Goal: Task Accomplishment & Management: Use online tool/utility

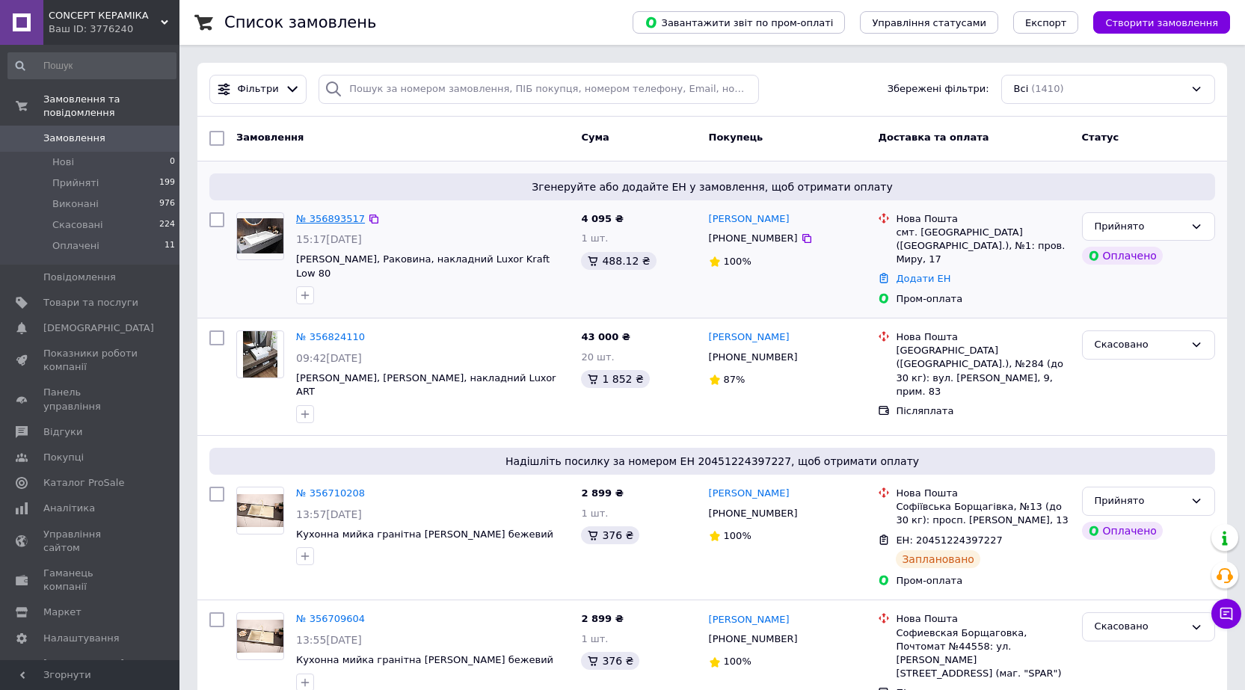
click at [330, 218] on link "№ 356893517" at bounding box center [330, 218] width 69 height 11
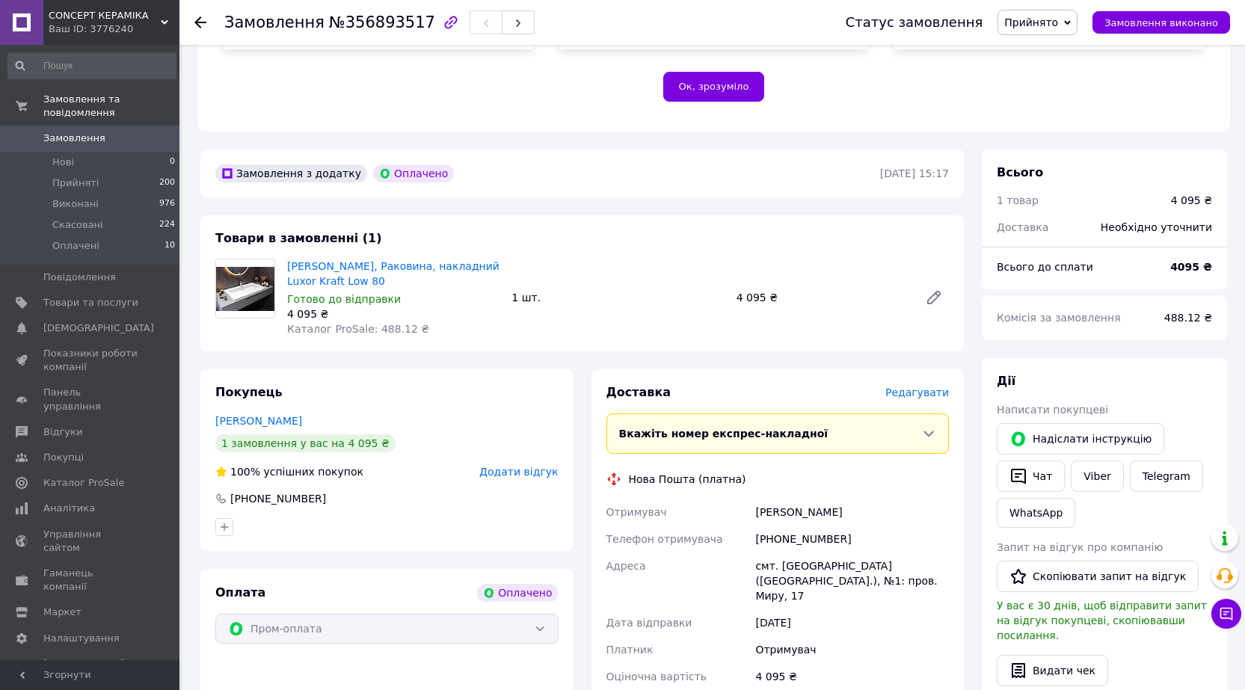
scroll to position [524, 0]
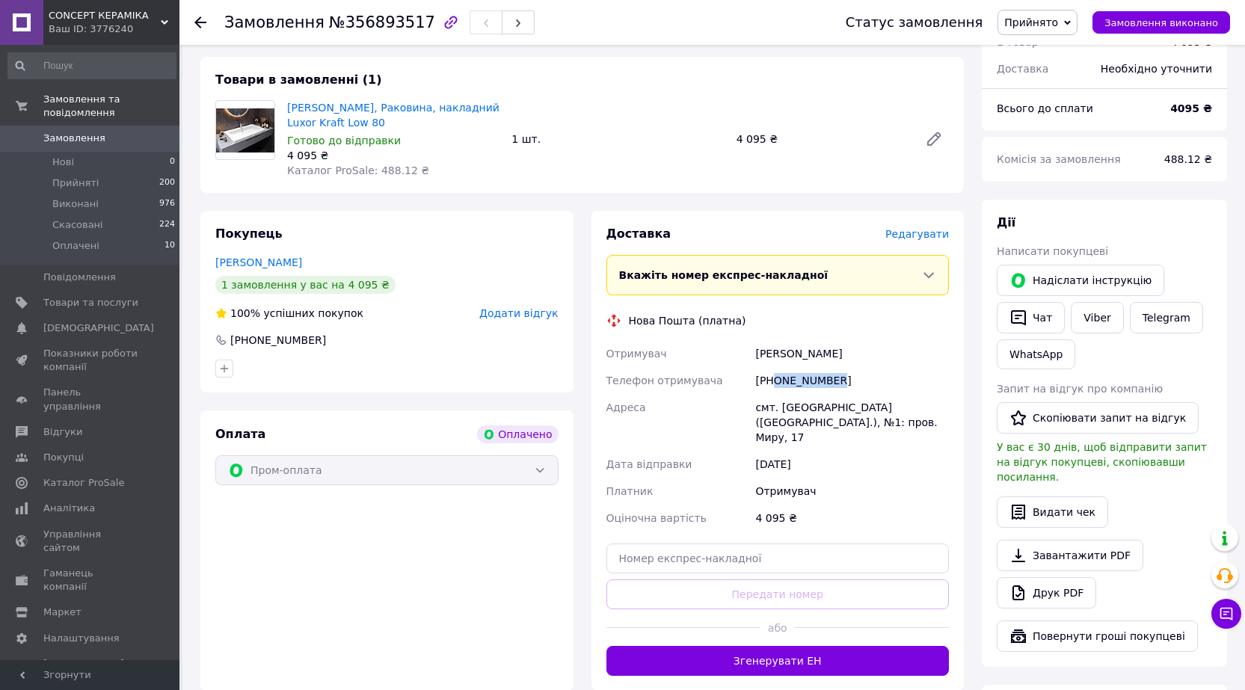
drag, startPoint x: 773, startPoint y: 349, endPoint x: 871, endPoint y: 346, distance: 98.8
click at [871, 367] on div "+380974135113" at bounding box center [852, 380] width 200 height 27
copy div "0974135113"
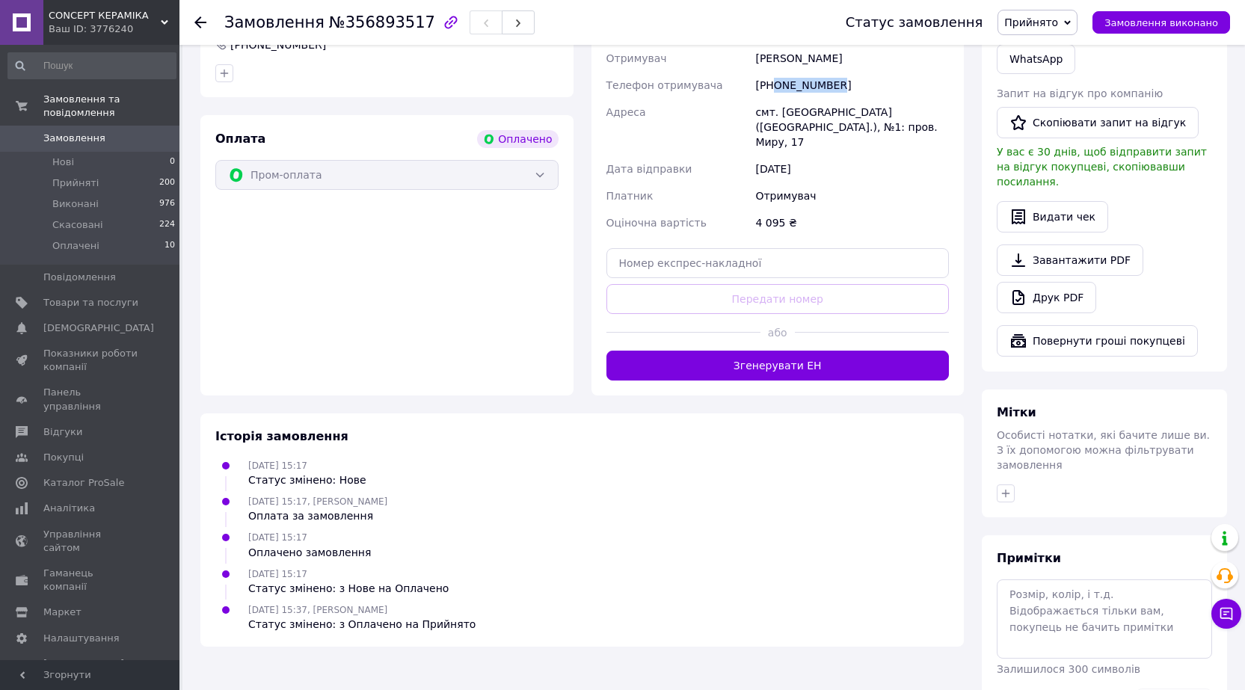
scroll to position [820, 0]
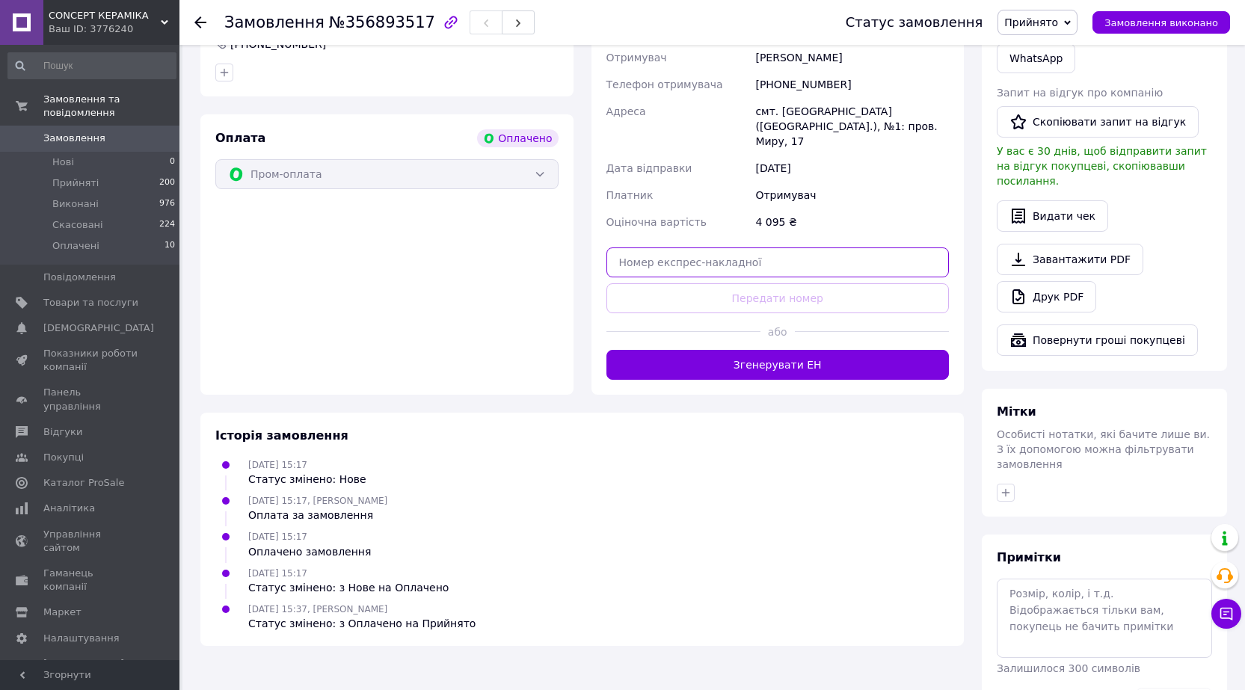
click at [736, 248] on input "text" at bounding box center [778, 263] width 343 height 30
paste input "20451225184862"
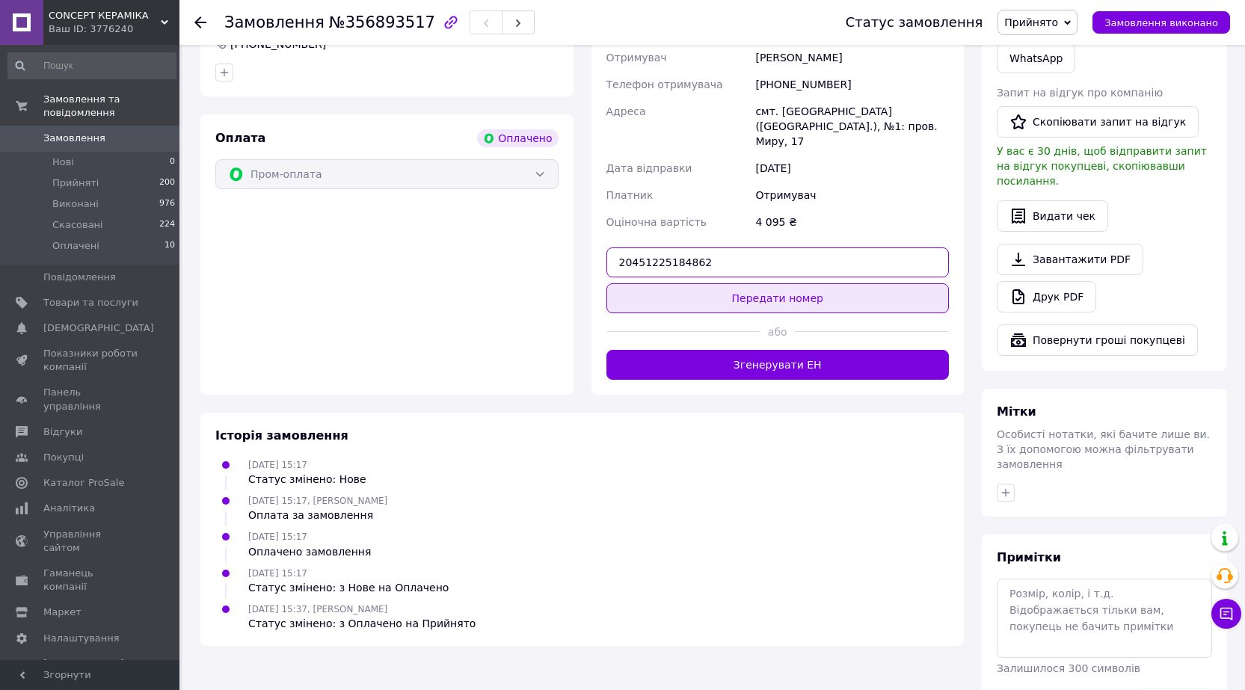
type input "20451225184862"
click at [775, 283] on button "Передати номер" at bounding box center [778, 298] width 343 height 30
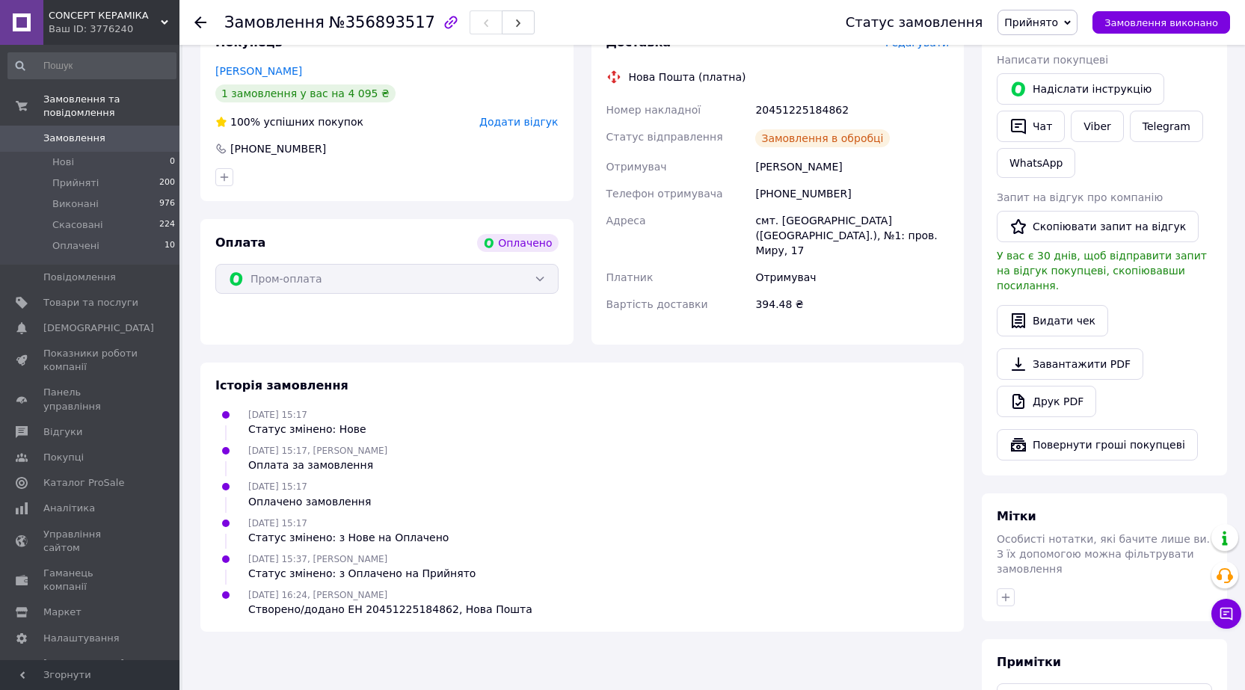
scroll to position [521, 0]
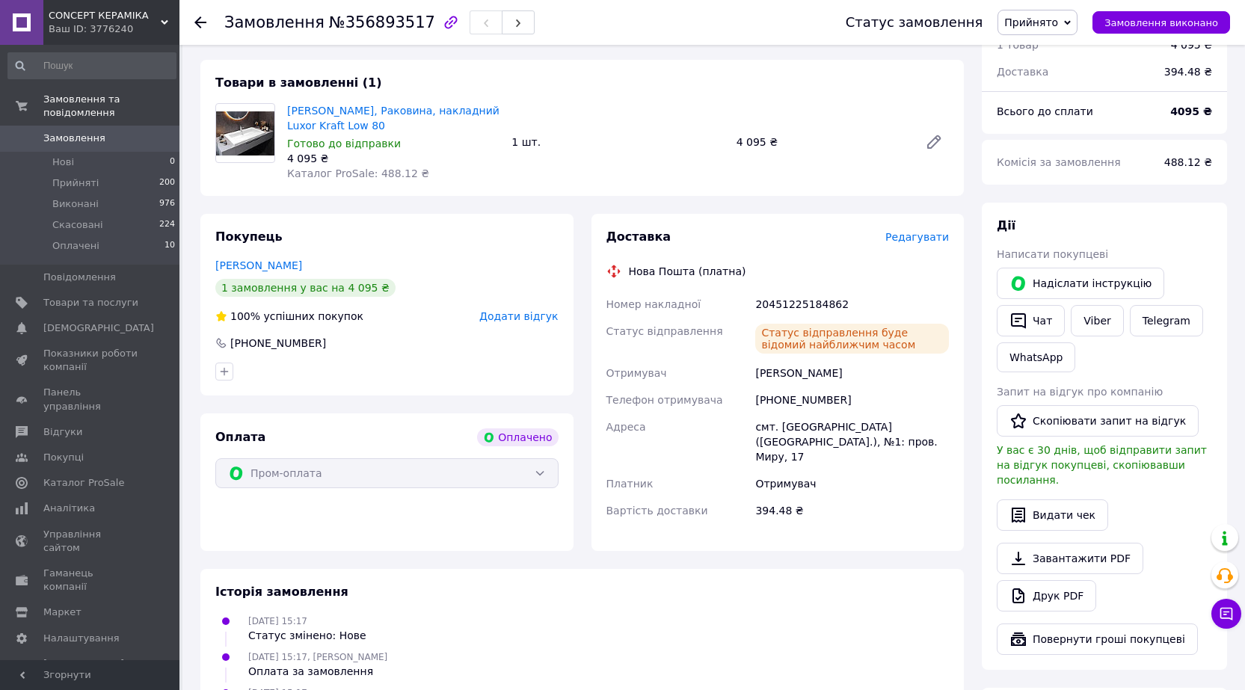
click at [197, 20] on use at bounding box center [200, 22] width 12 height 12
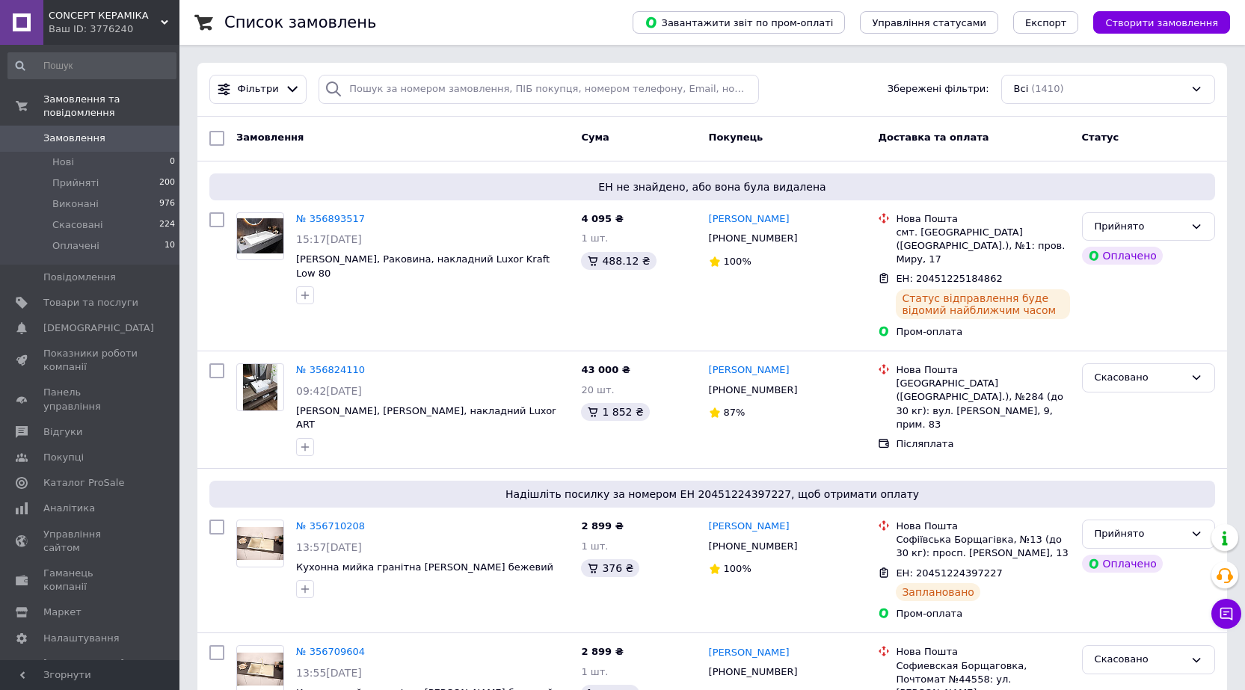
click at [129, 10] on span "CONCEPT КЕРАМІКА" at bounding box center [105, 15] width 112 height 13
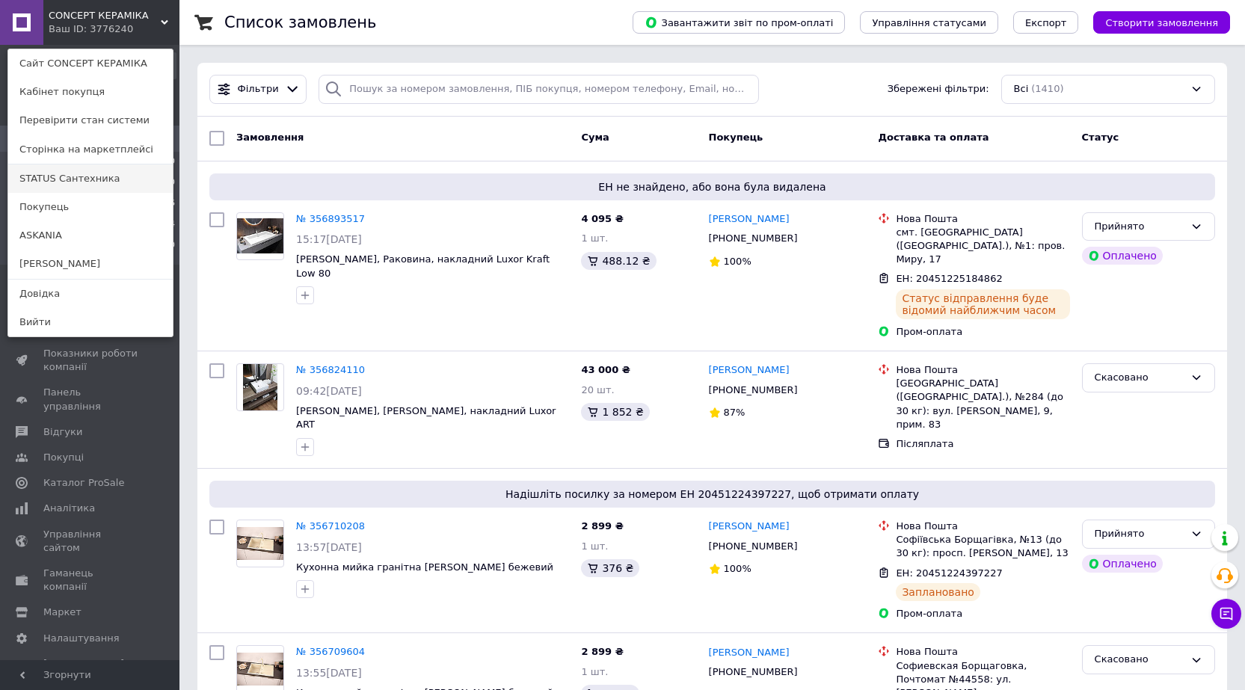
click at [91, 175] on link "STATUS Сантехника" at bounding box center [90, 179] width 165 height 28
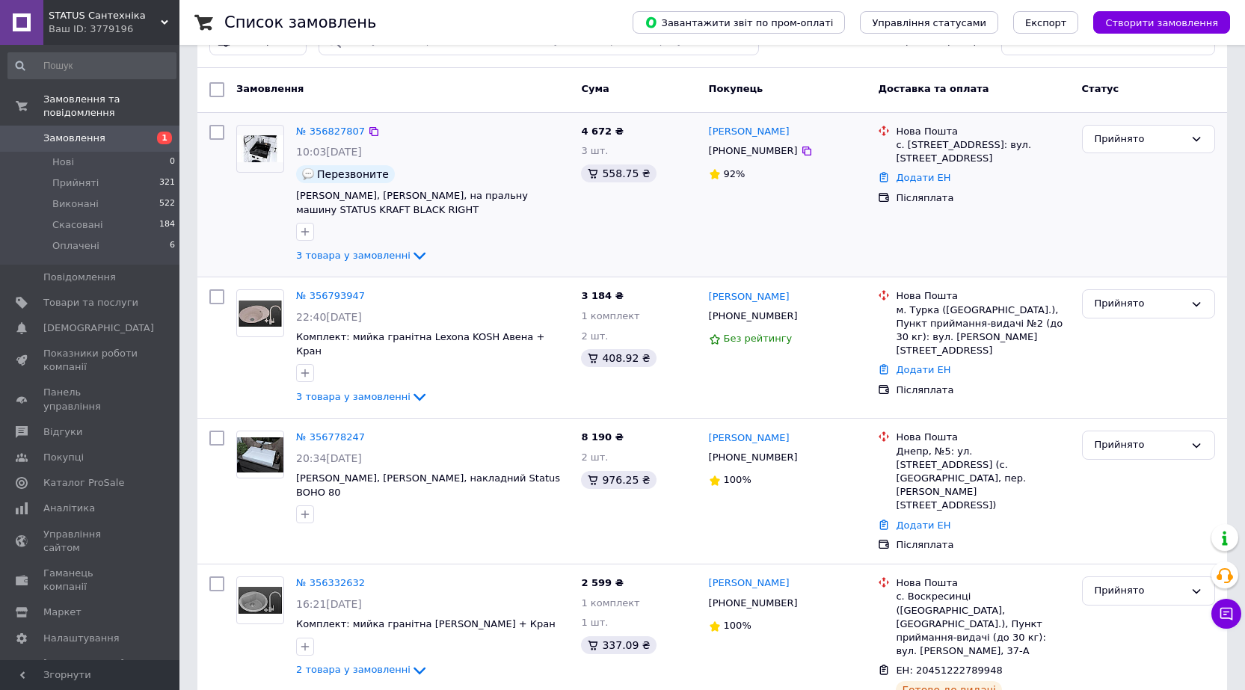
scroll to position [75, 0]
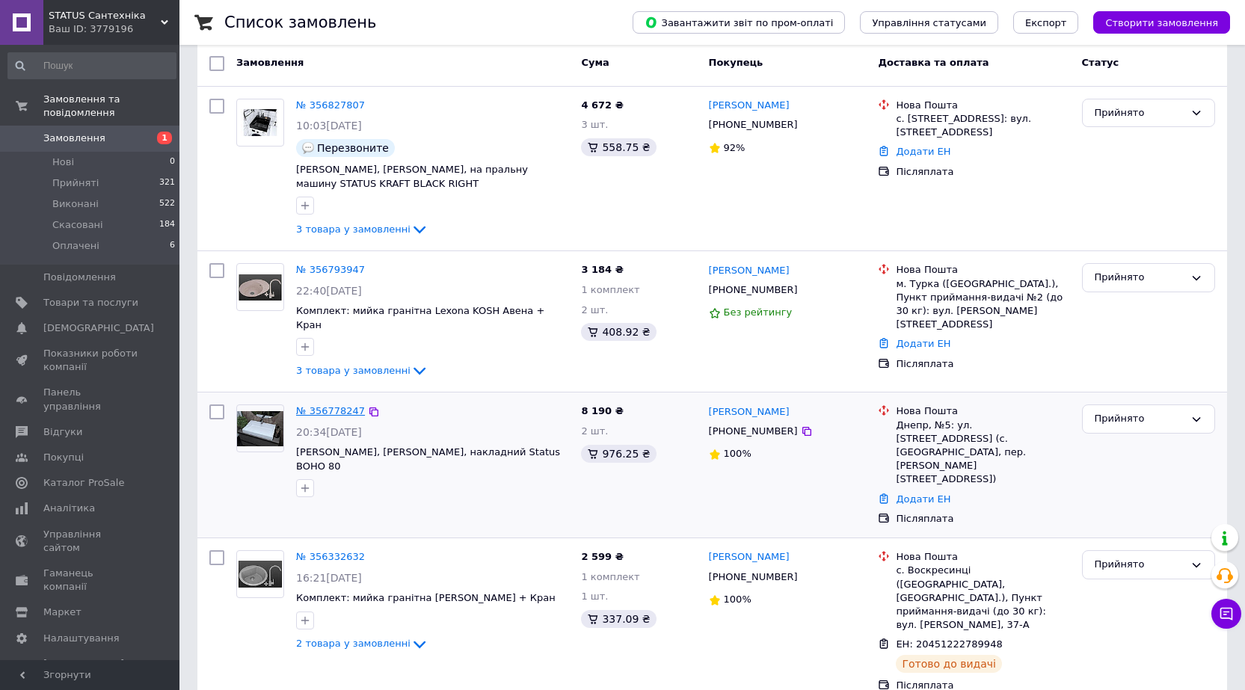
click at [318, 405] on link "№ 356778247" at bounding box center [330, 410] width 69 height 11
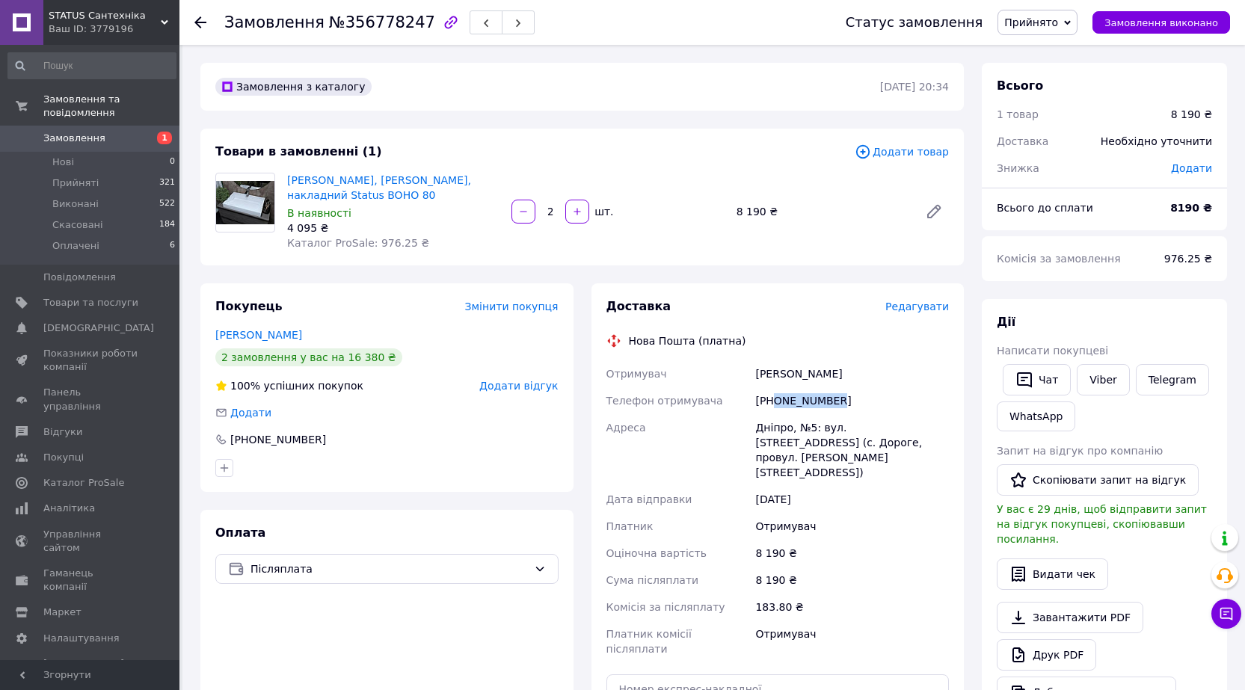
drag, startPoint x: 774, startPoint y: 399, endPoint x: 868, endPoint y: 399, distance: 93.5
click at [868, 399] on div "[PHONE_NUMBER]" at bounding box center [852, 400] width 200 height 27
copy div "0977590202"
click at [149, 17] on span "STATUS Сантехніка" at bounding box center [105, 15] width 112 height 13
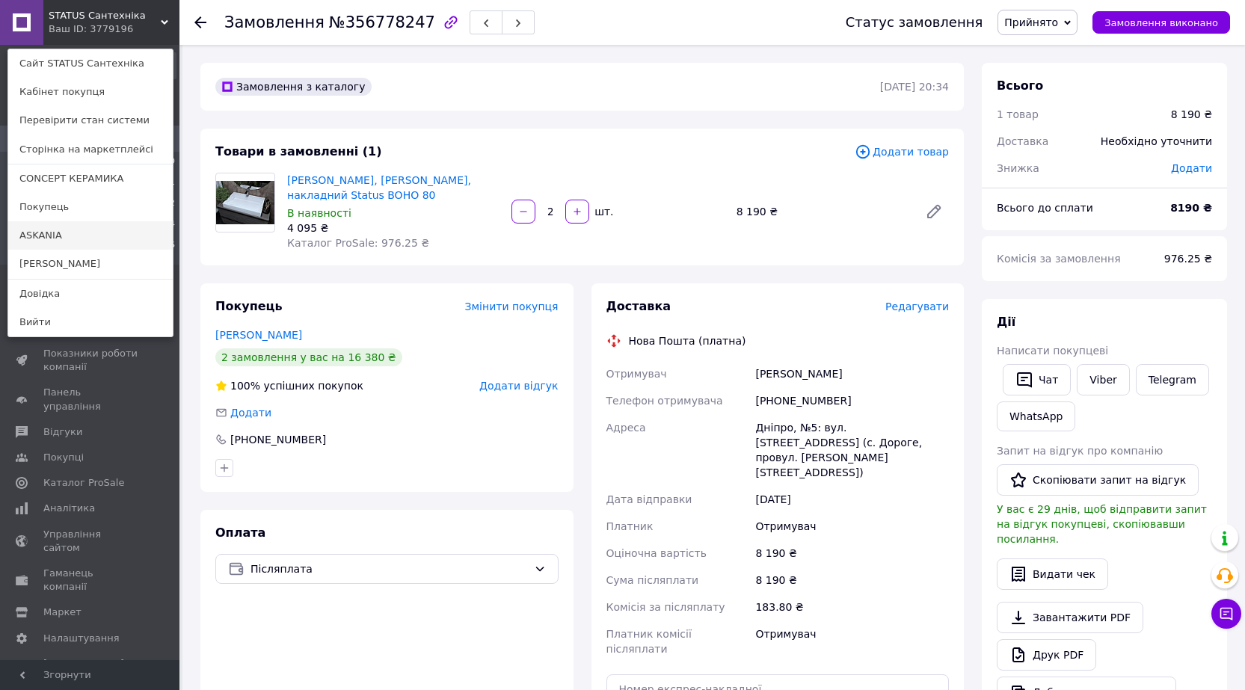
click at [72, 228] on link "ASKANIA" at bounding box center [90, 235] width 165 height 28
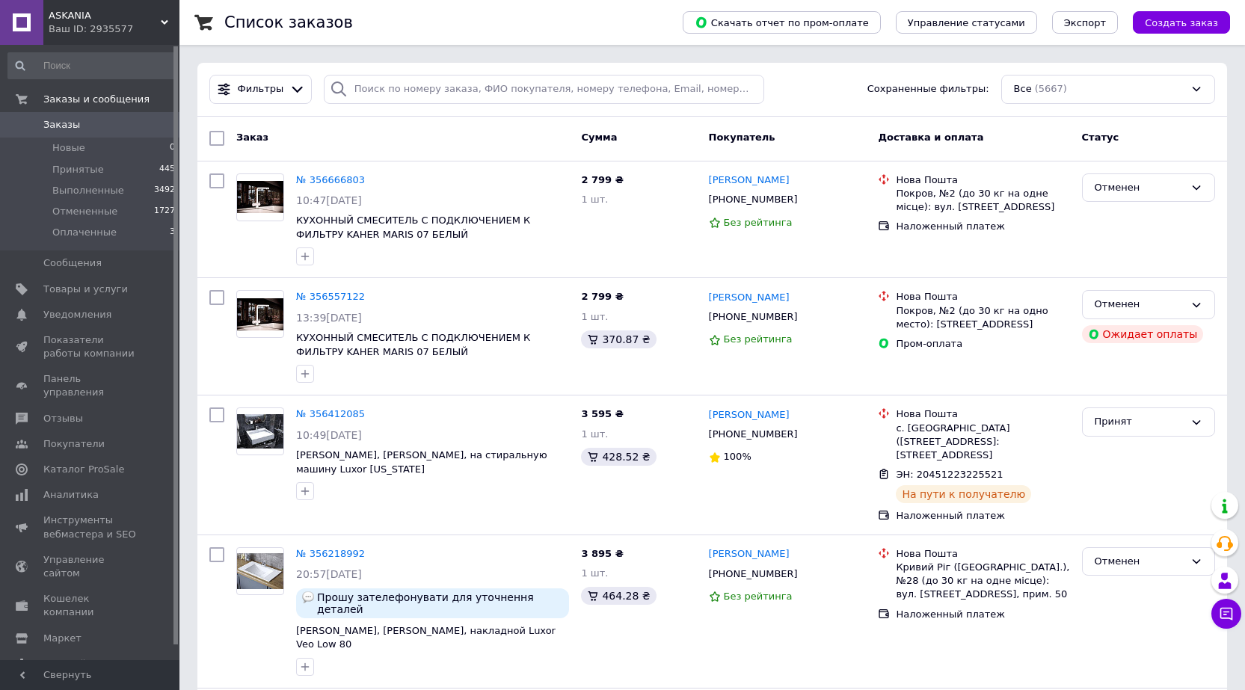
click at [159, 22] on span "ASKANIA" at bounding box center [105, 15] width 112 height 13
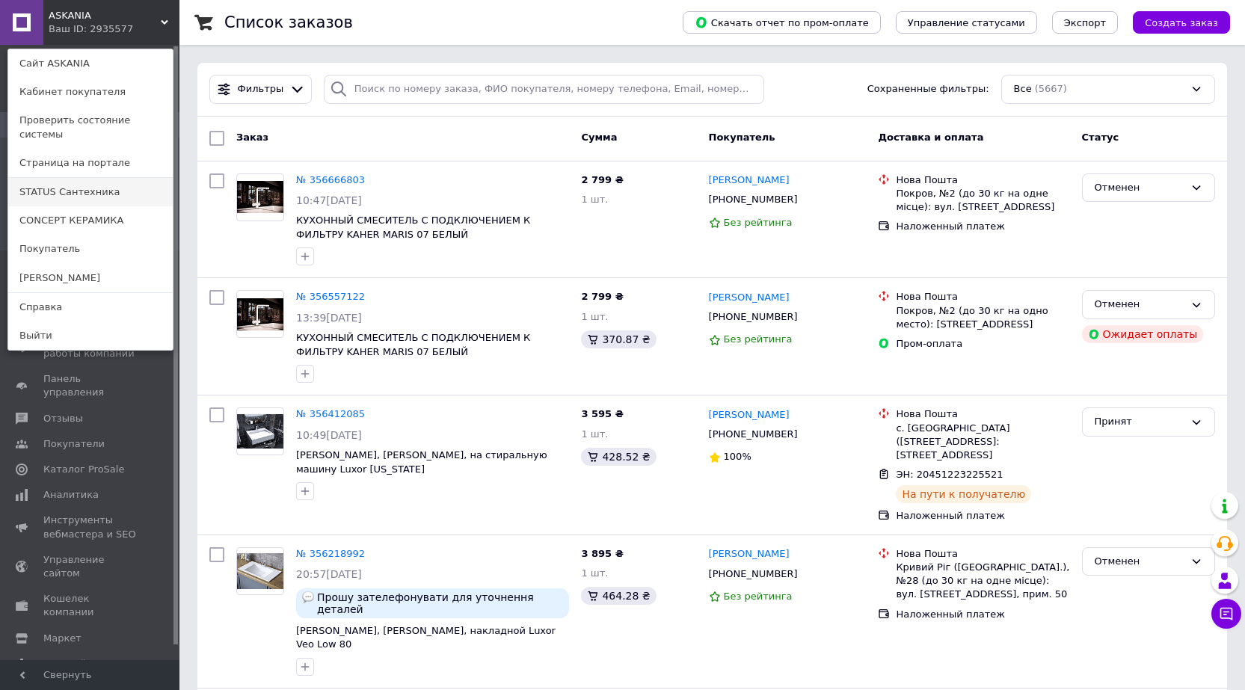
click at [99, 182] on link "STATUS Сантехника" at bounding box center [90, 192] width 165 height 28
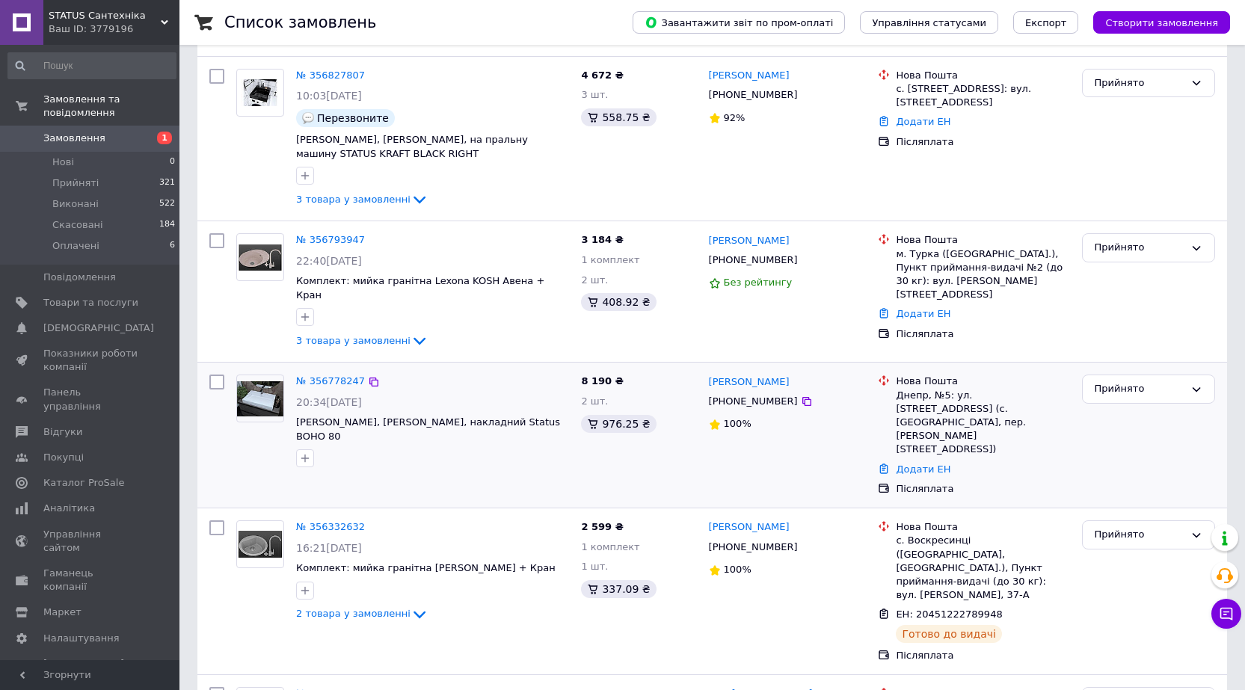
scroll to position [150, 0]
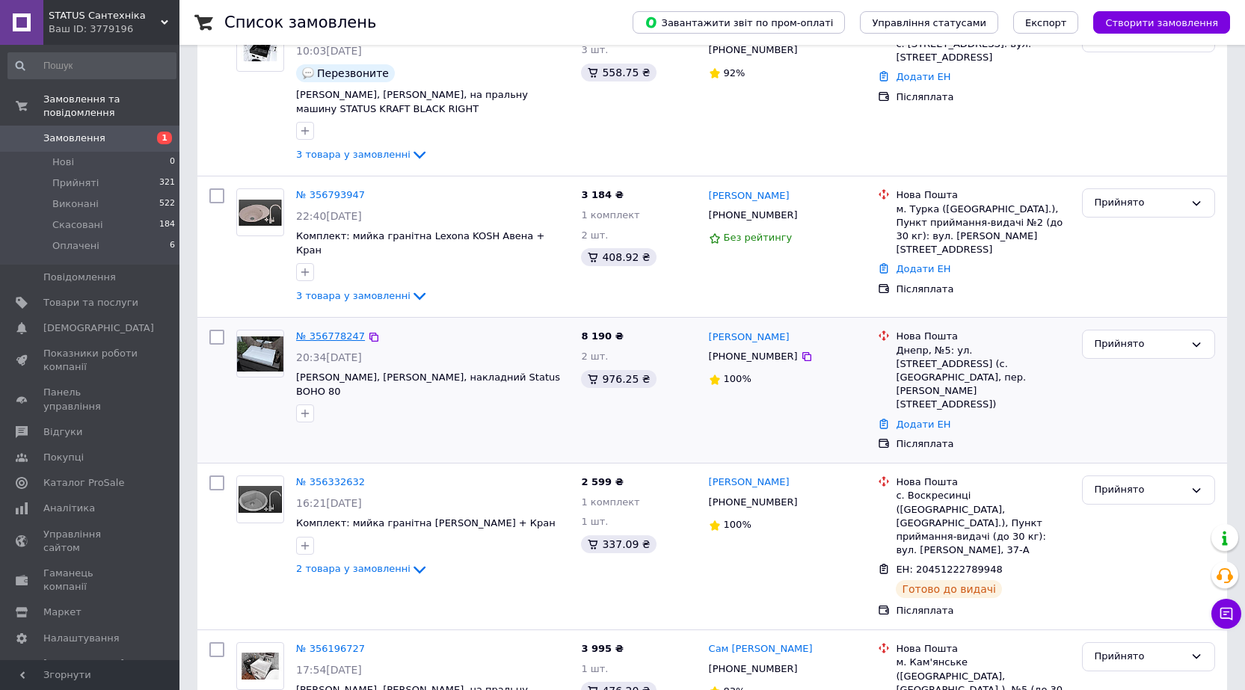
click at [318, 331] on link "№ 356778247" at bounding box center [330, 336] width 69 height 11
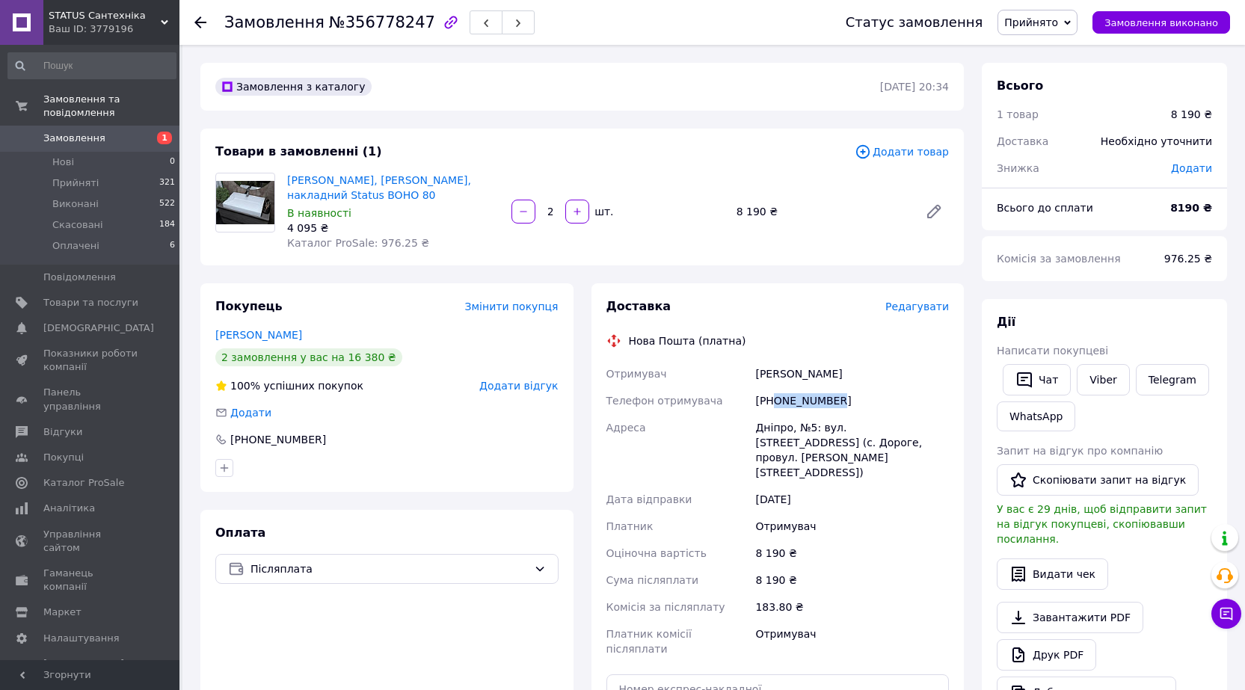
drag, startPoint x: 773, startPoint y: 401, endPoint x: 859, endPoint y: 399, distance: 85.3
click at [859, 399] on div "[PHONE_NUMBER]" at bounding box center [852, 400] width 200 height 27
copy div "0977590202"
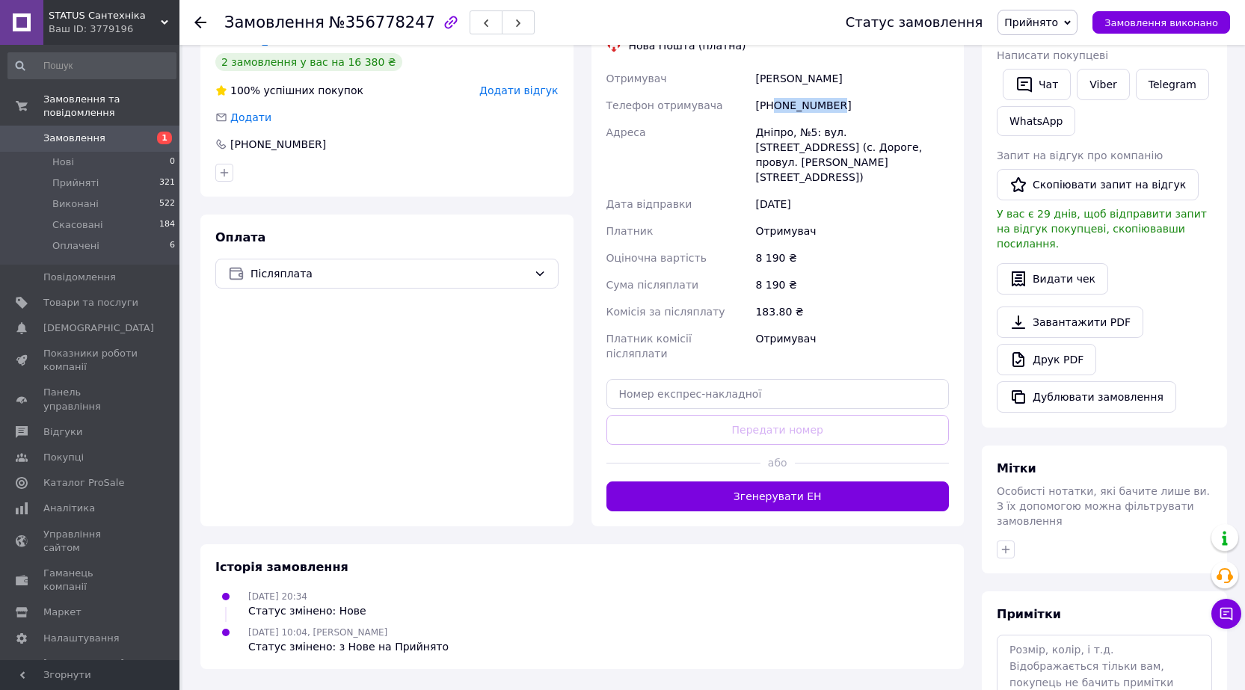
scroll to position [299, 0]
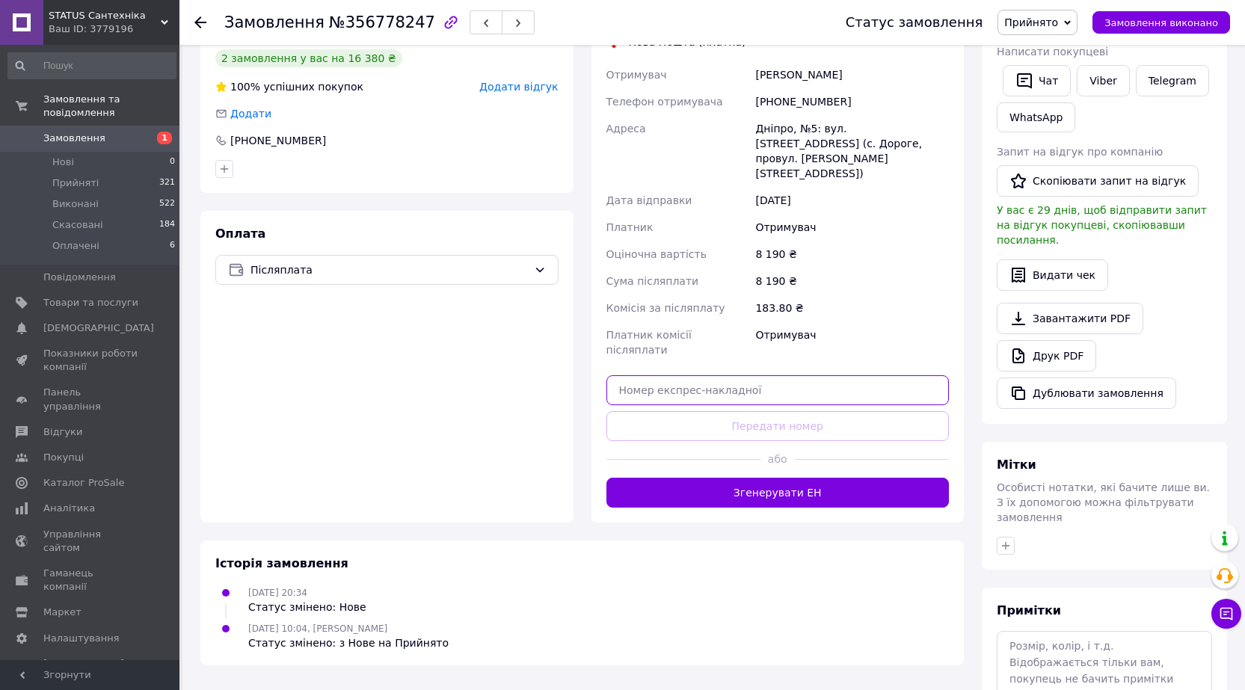
click at [720, 375] on input "text" at bounding box center [778, 390] width 343 height 30
paste input "20451221799915"
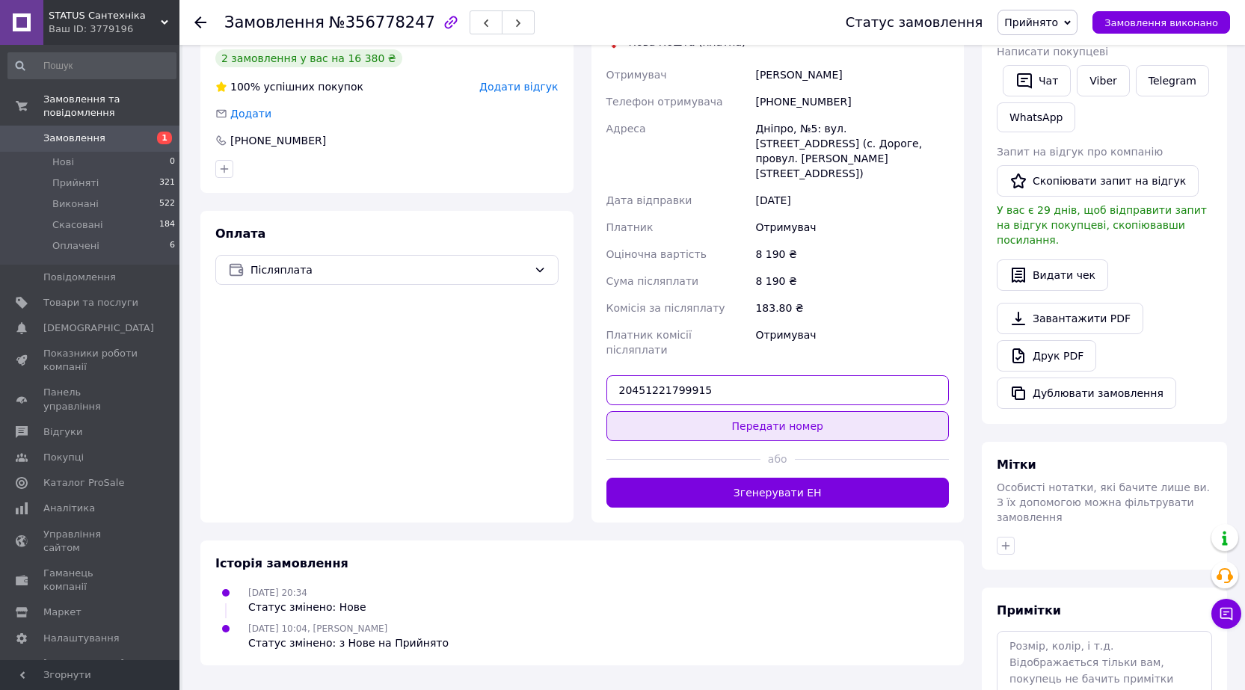
type input "20451221799915"
click at [800, 411] on button "Передати номер" at bounding box center [778, 426] width 343 height 30
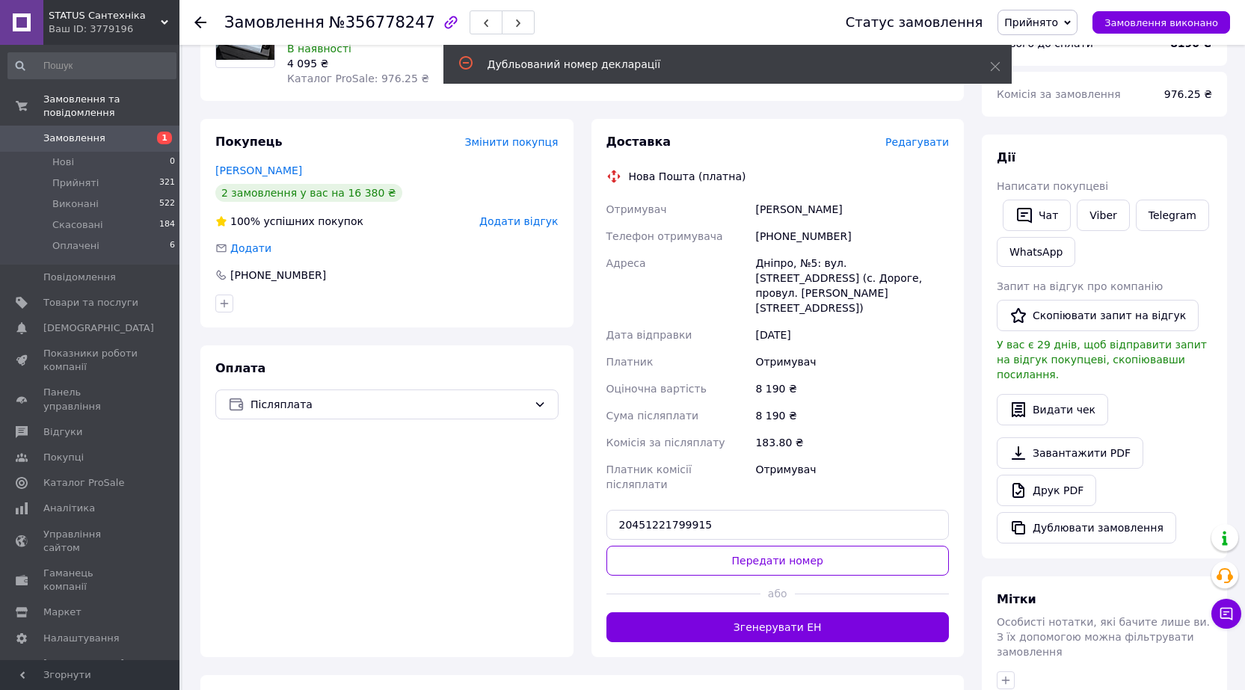
scroll to position [224, 0]
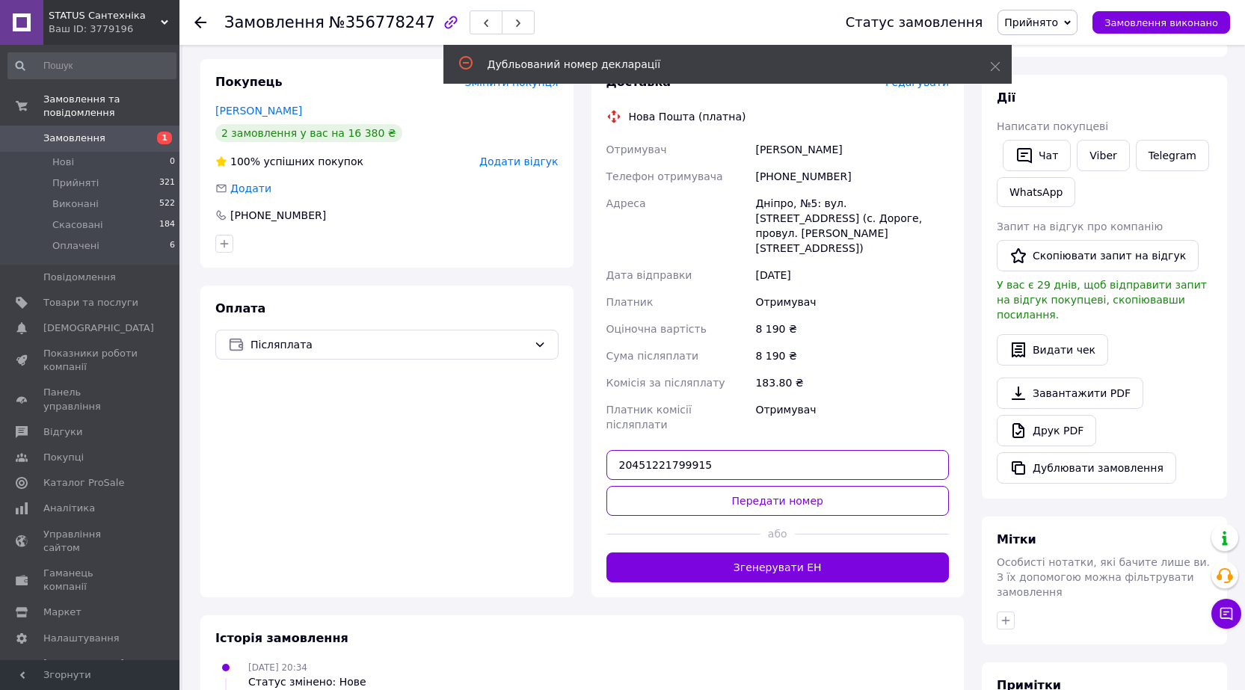
click at [747, 450] on input "20451221799915" at bounding box center [778, 465] width 343 height 30
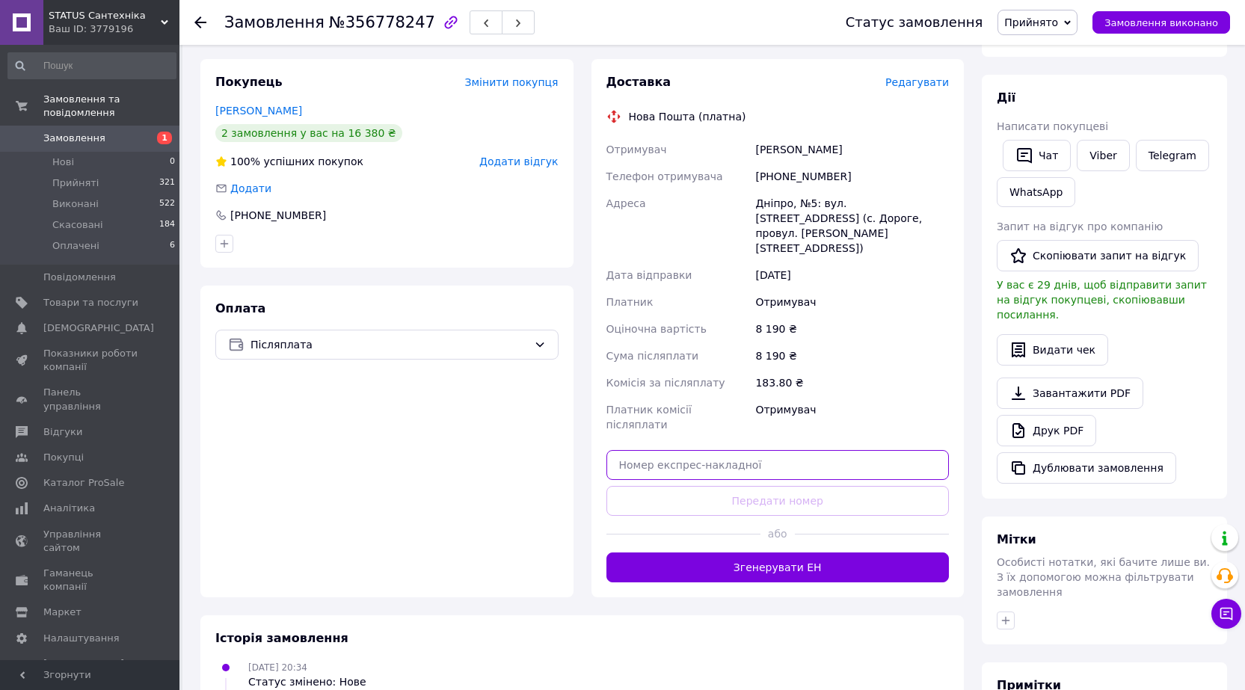
click at [694, 450] on input "text" at bounding box center [778, 465] width 343 height 30
paste input "20451221800523"
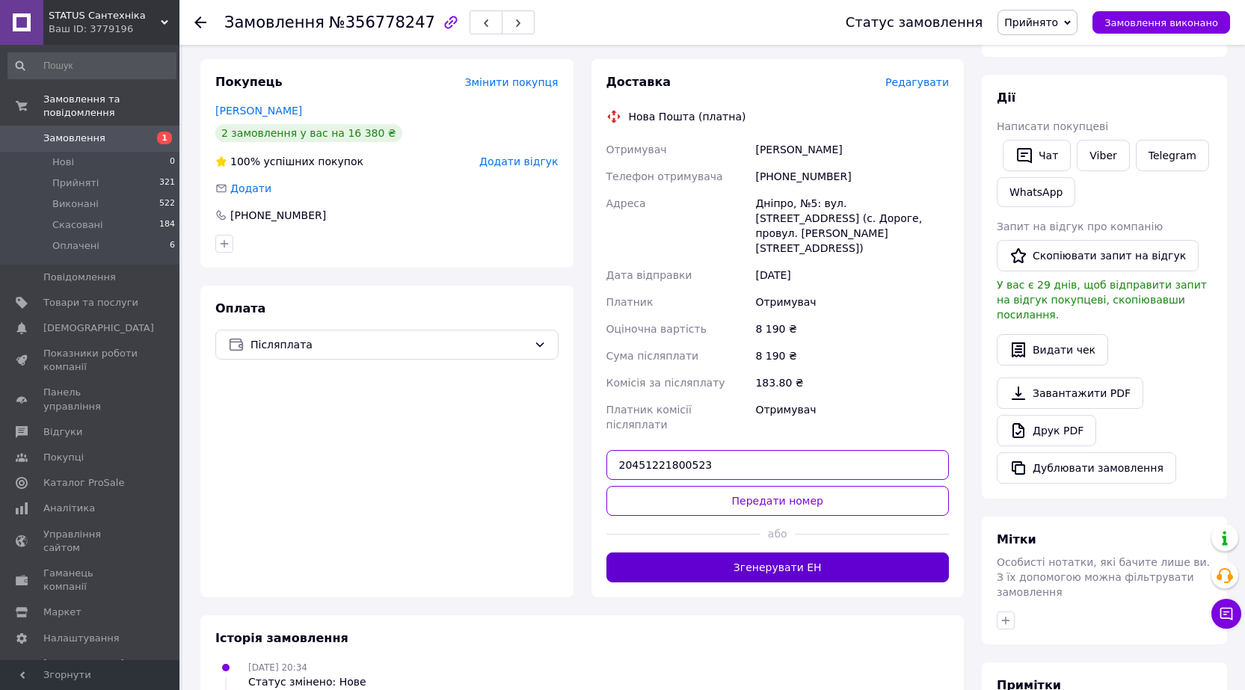
type input "20451221800523"
click at [768, 553] on button "Згенерувати ЕН" at bounding box center [778, 568] width 343 height 30
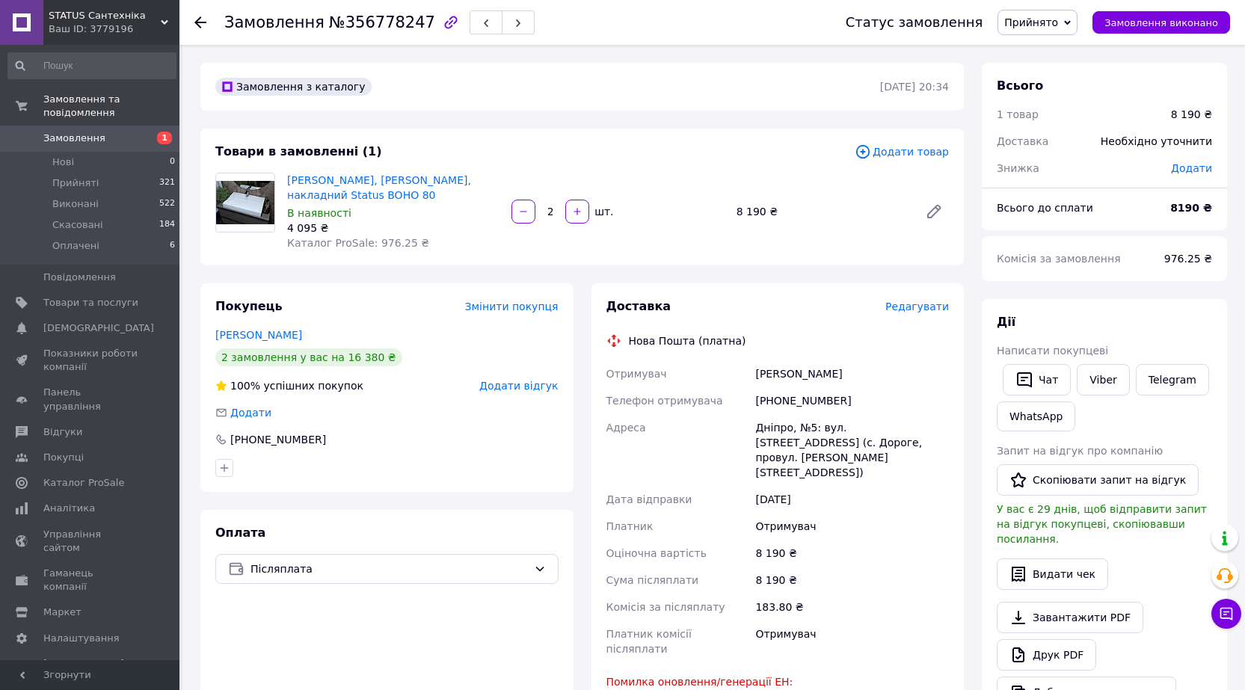
scroll to position [299, 0]
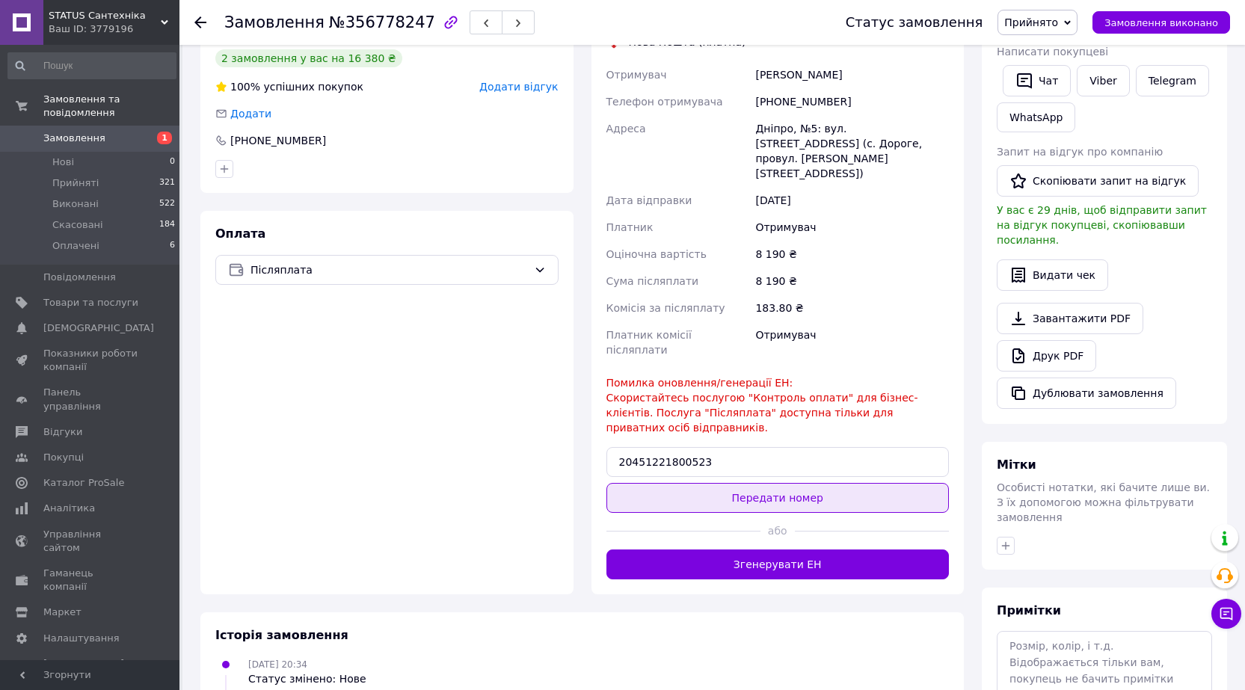
click at [755, 483] on button "Передати номер" at bounding box center [778, 498] width 343 height 30
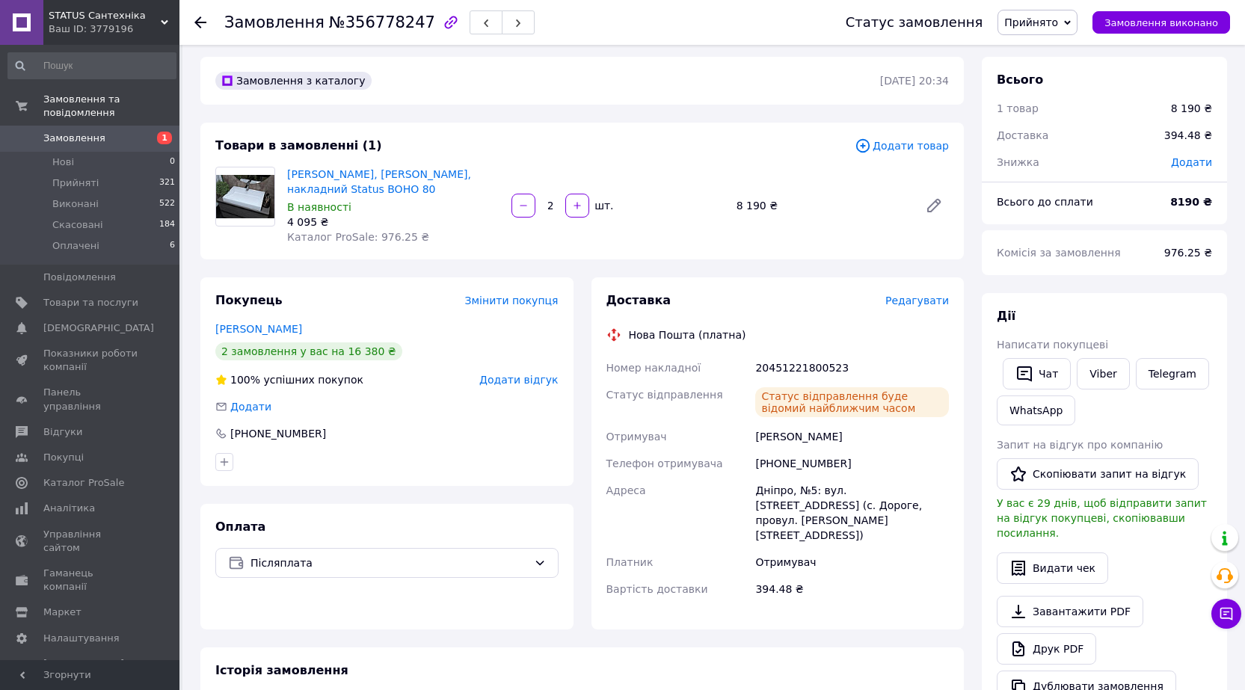
scroll to position [0, 0]
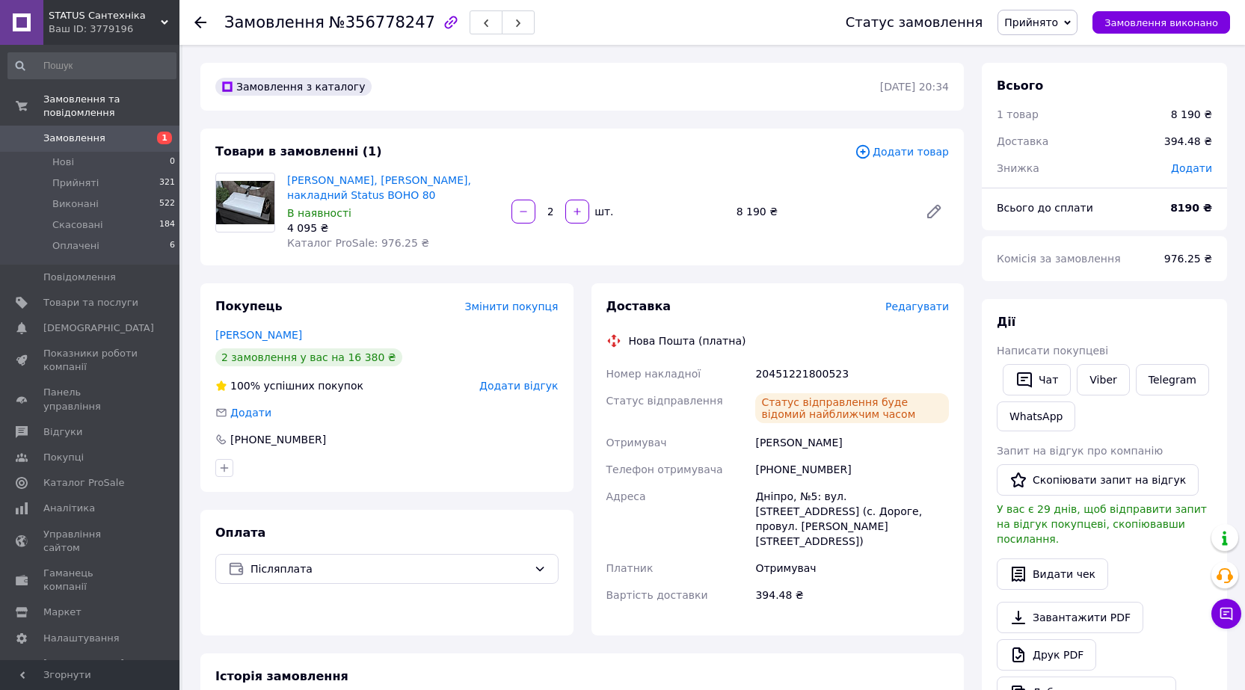
click at [197, 25] on use at bounding box center [200, 22] width 12 height 12
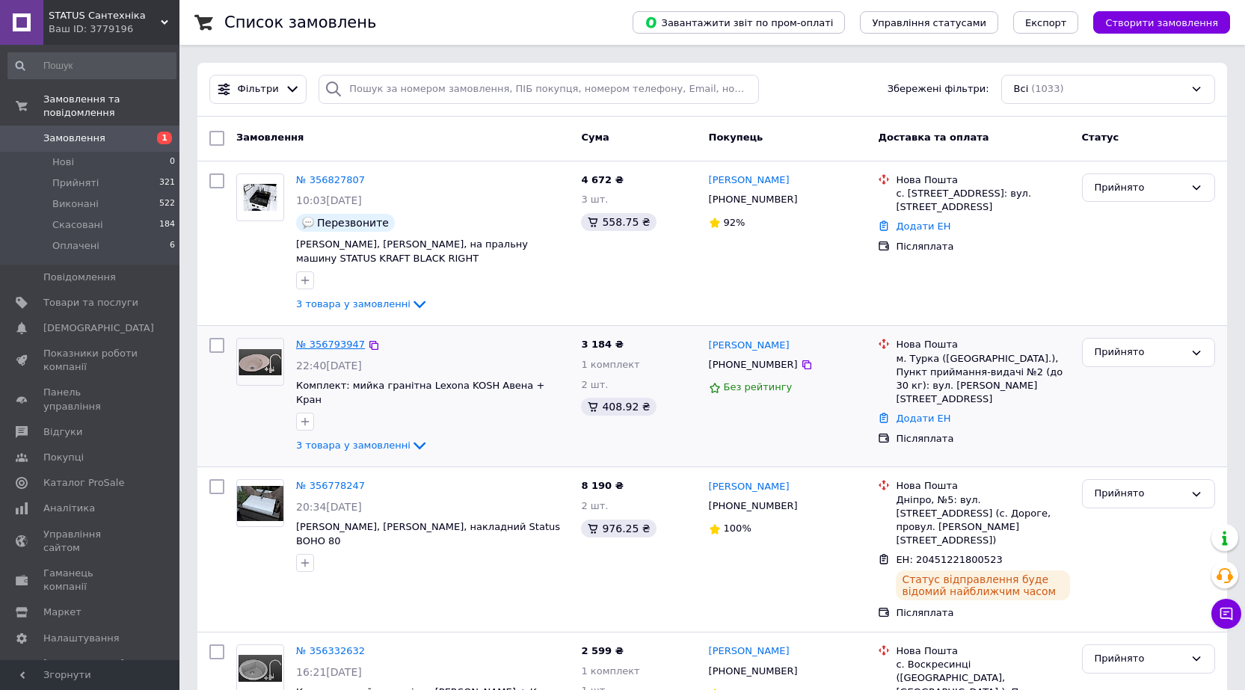
click at [318, 343] on link "№ 356793947" at bounding box center [330, 344] width 69 height 11
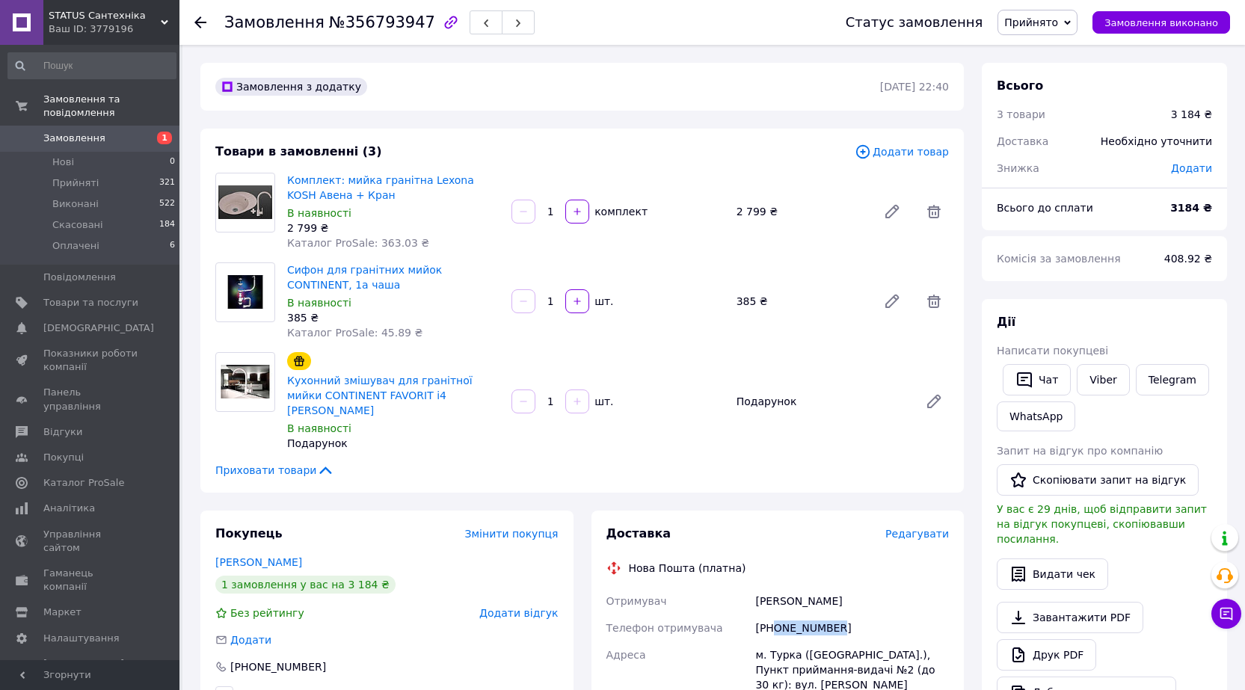
drag, startPoint x: 775, startPoint y: 615, endPoint x: 844, endPoint y: 614, distance: 68.8
click at [844, 615] on div "[PHONE_NUMBER]" at bounding box center [852, 628] width 200 height 27
copy div "0668648321"
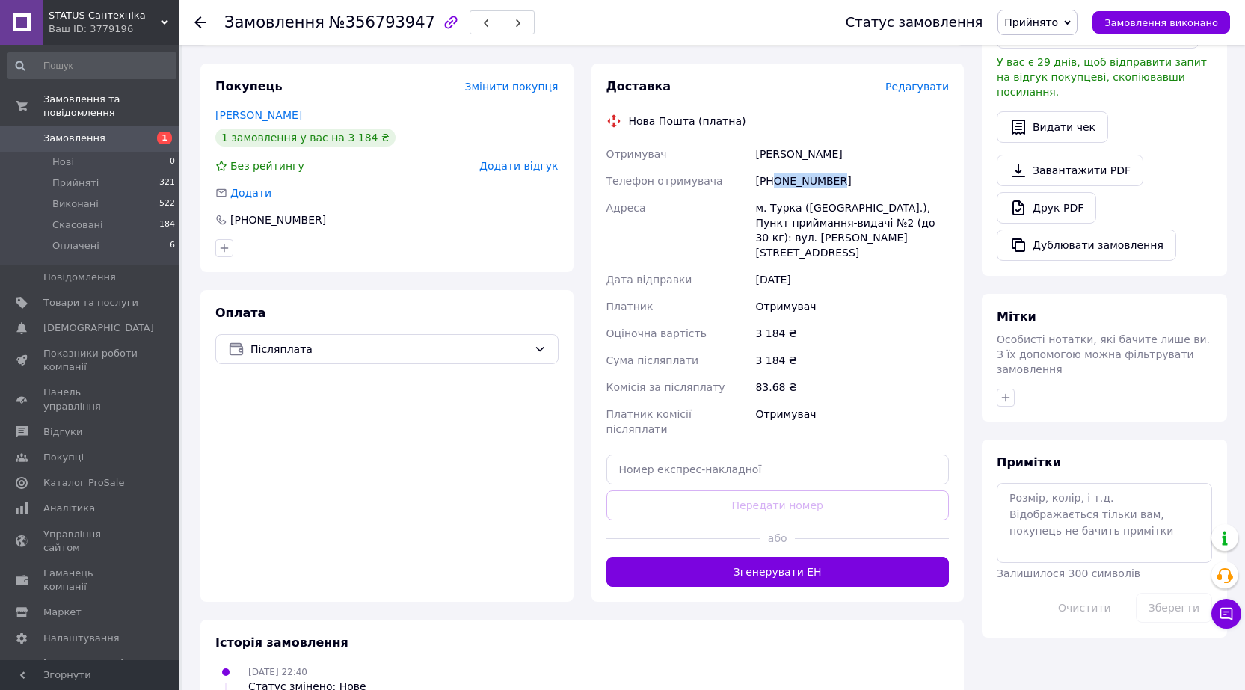
scroll to position [449, 0]
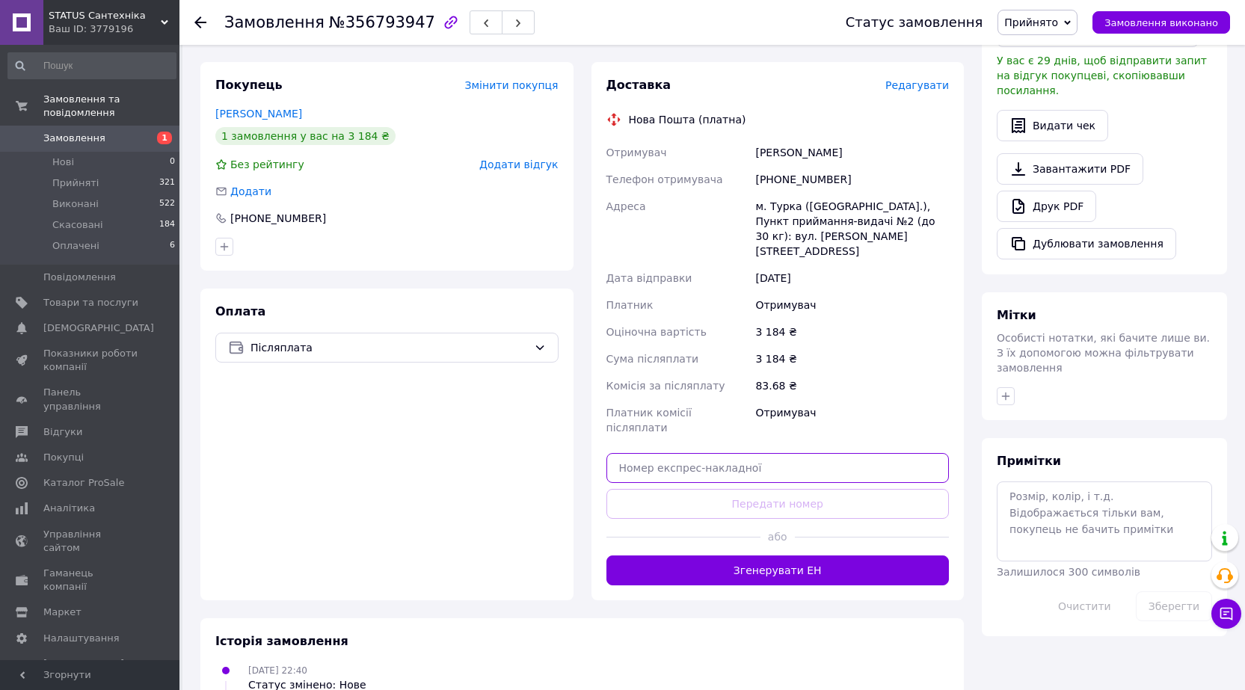
click at [737, 453] on input "text" at bounding box center [778, 468] width 343 height 30
paste input "20451225065680"
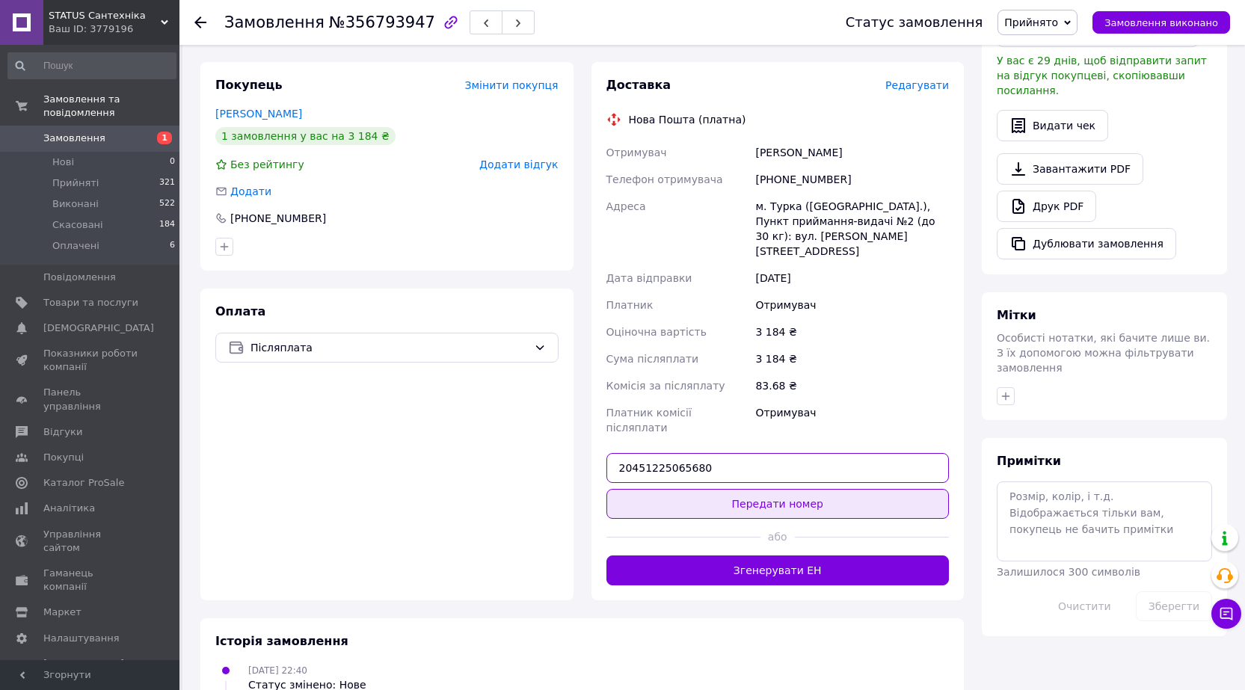
type input "20451225065680"
click at [770, 489] on button "Передати номер" at bounding box center [778, 504] width 343 height 30
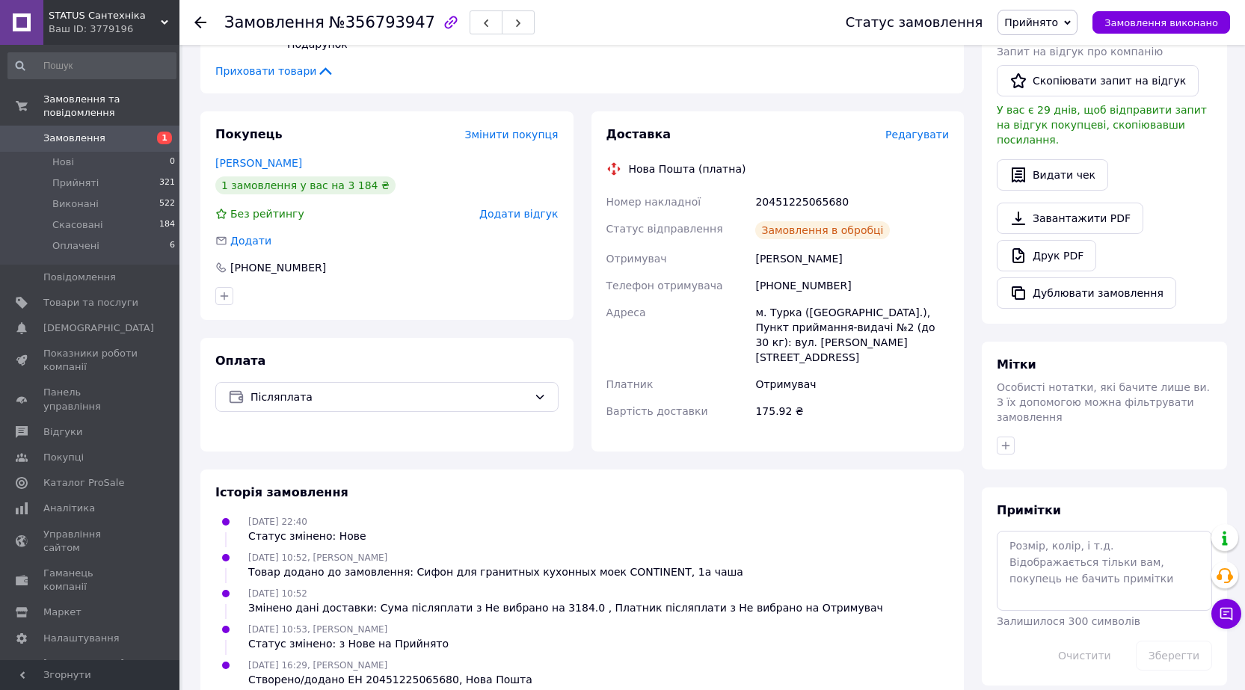
scroll to position [411, 0]
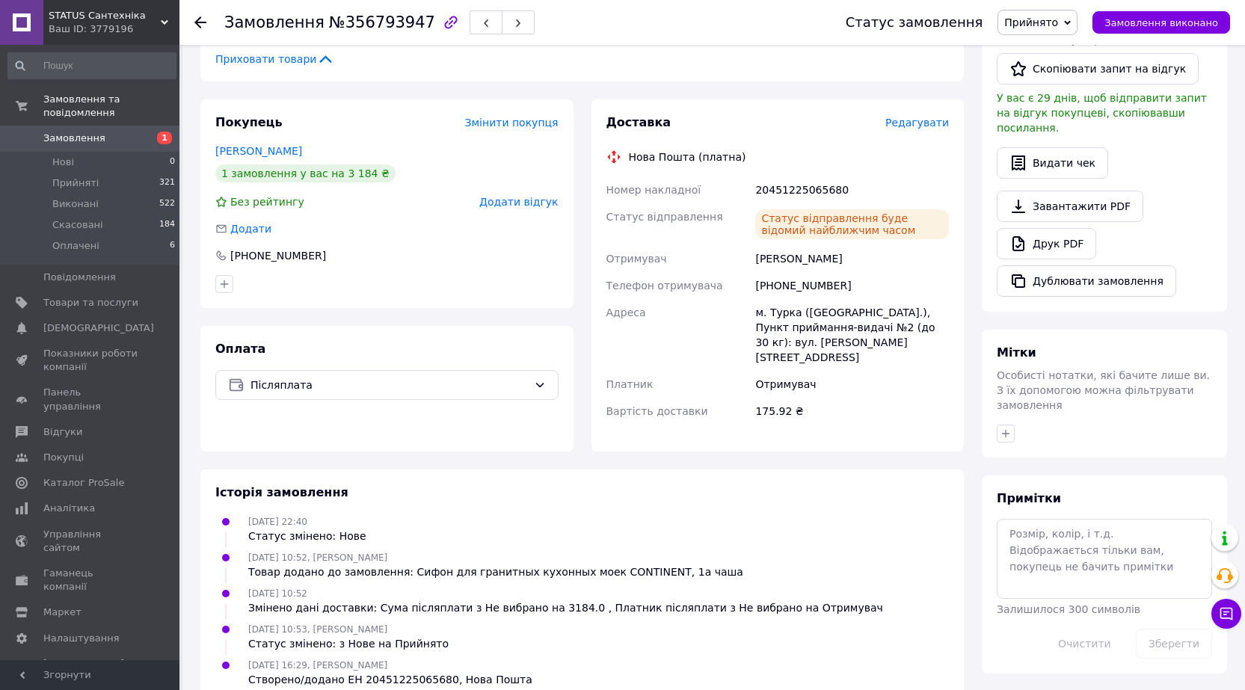
click at [203, 28] on icon at bounding box center [200, 22] width 12 height 12
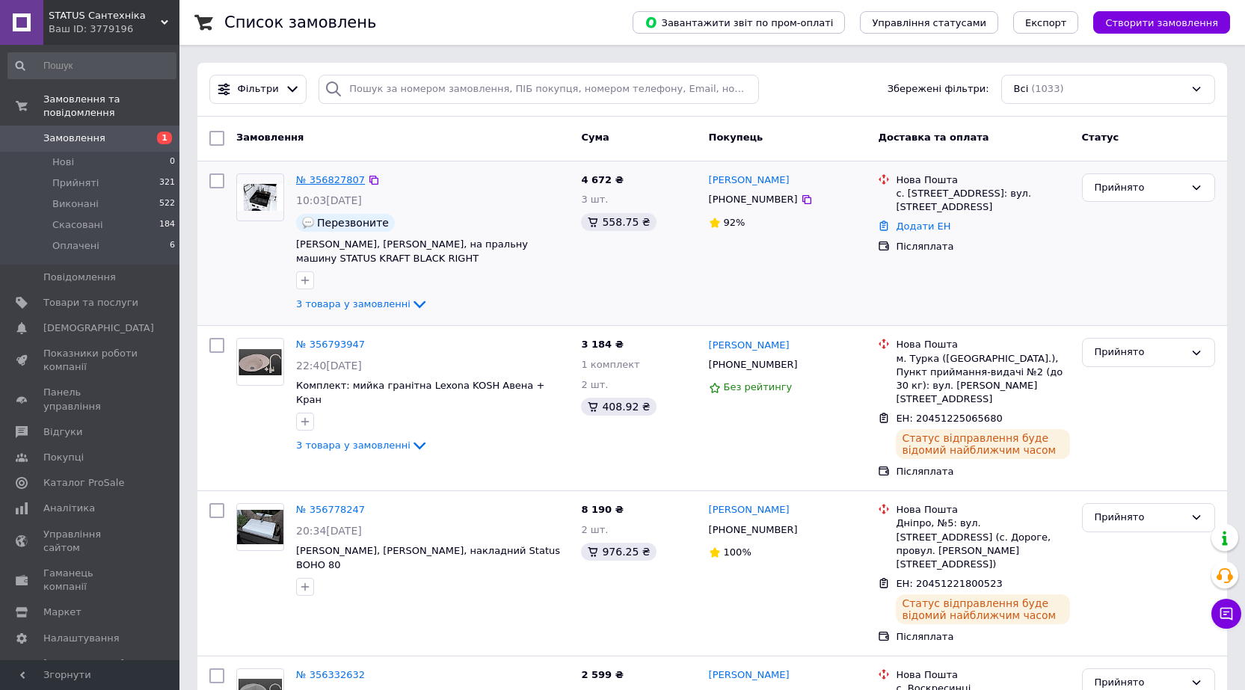
click at [334, 178] on link "№ 356827807" at bounding box center [330, 179] width 69 height 11
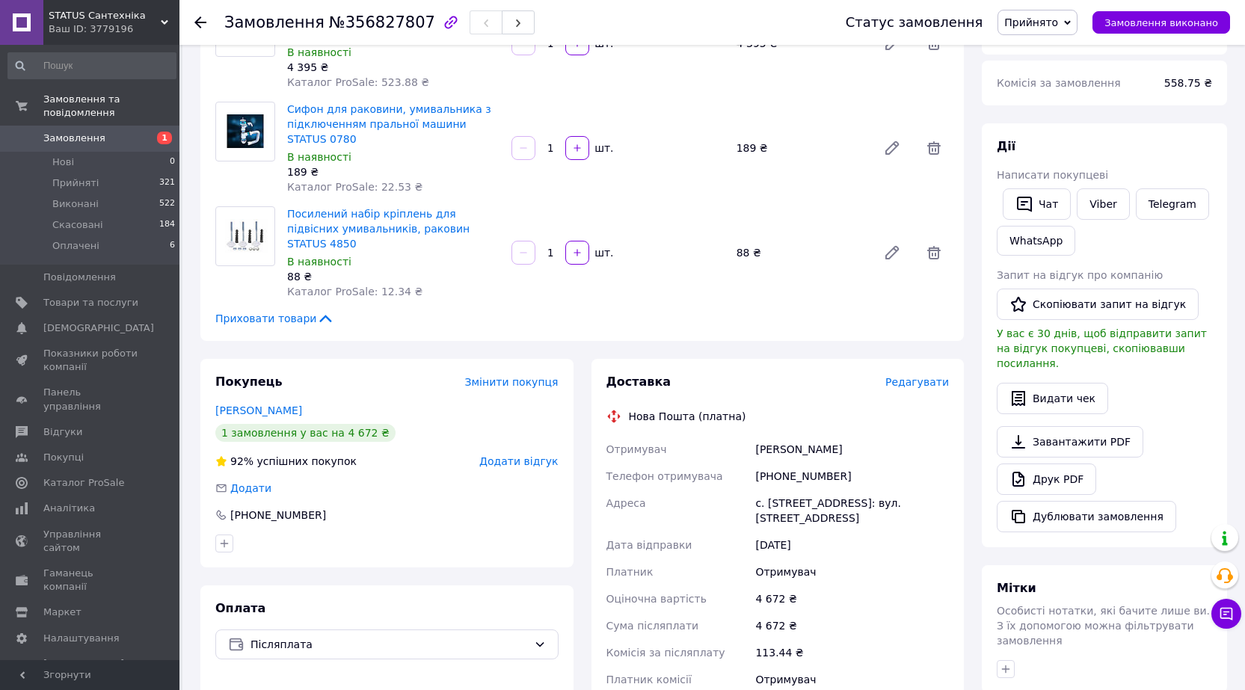
scroll to position [224, 0]
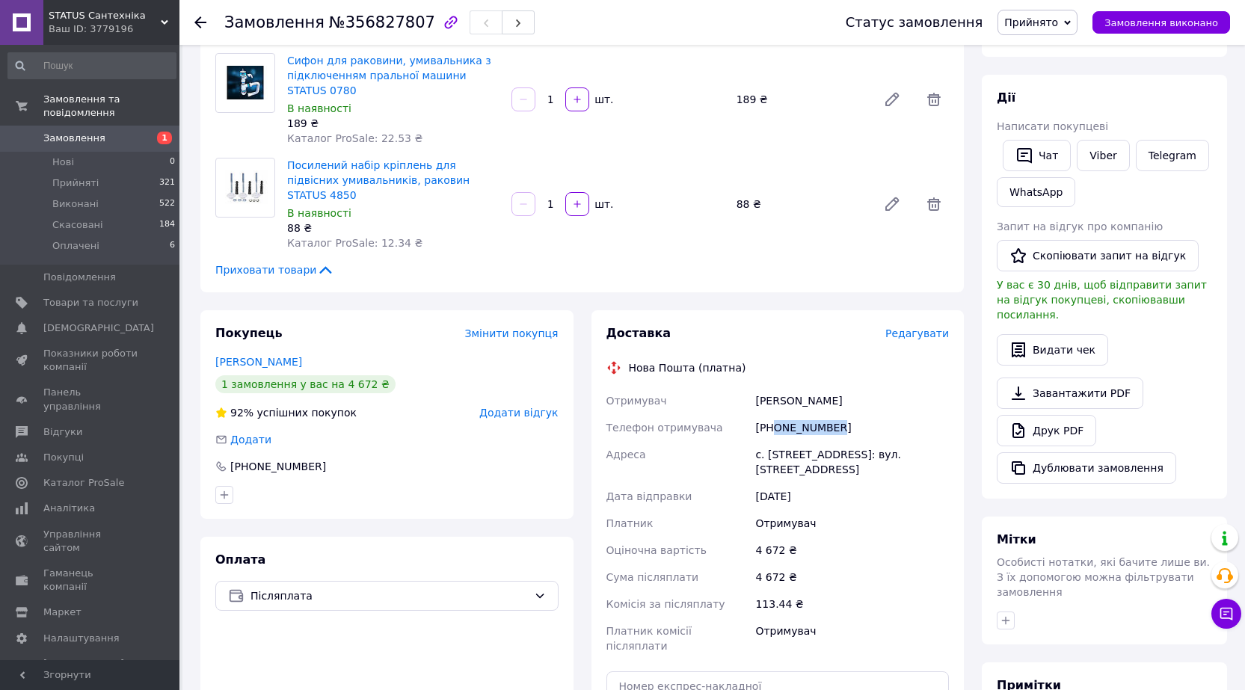
drag, startPoint x: 773, startPoint y: 401, endPoint x: 860, endPoint y: 402, distance: 86.8
click at [860, 414] on div "[PHONE_NUMBER]" at bounding box center [852, 427] width 200 height 27
copy div "0979103579"
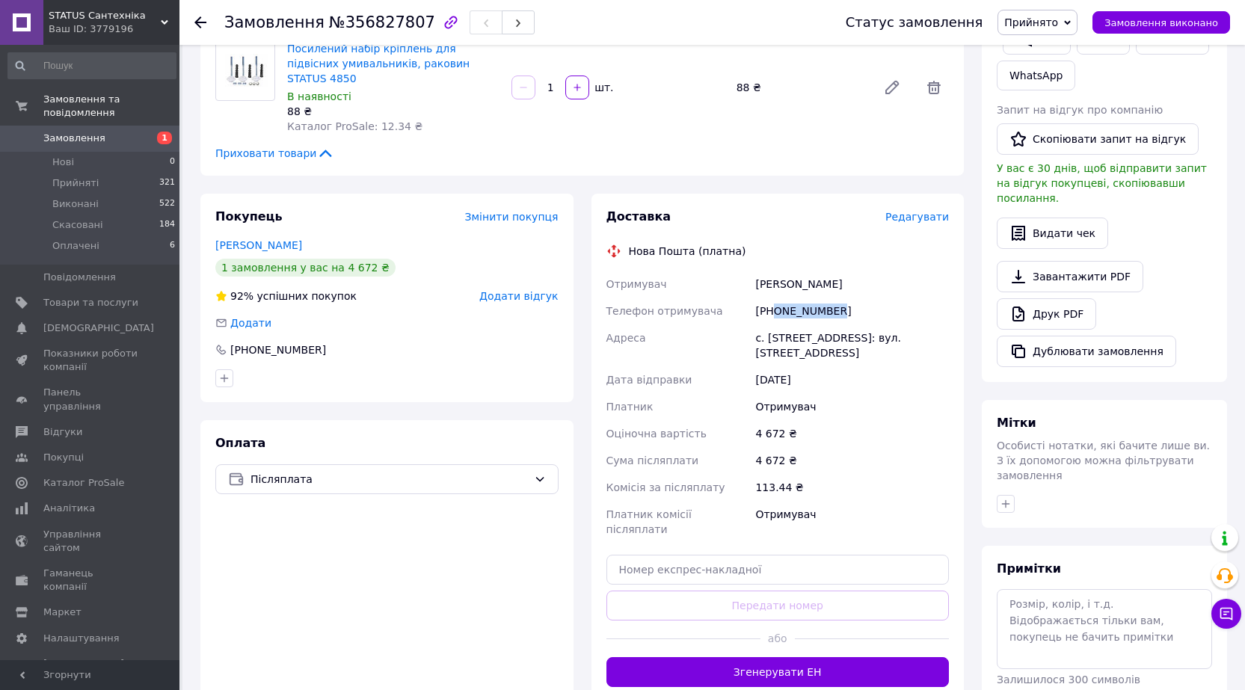
scroll to position [449, 0]
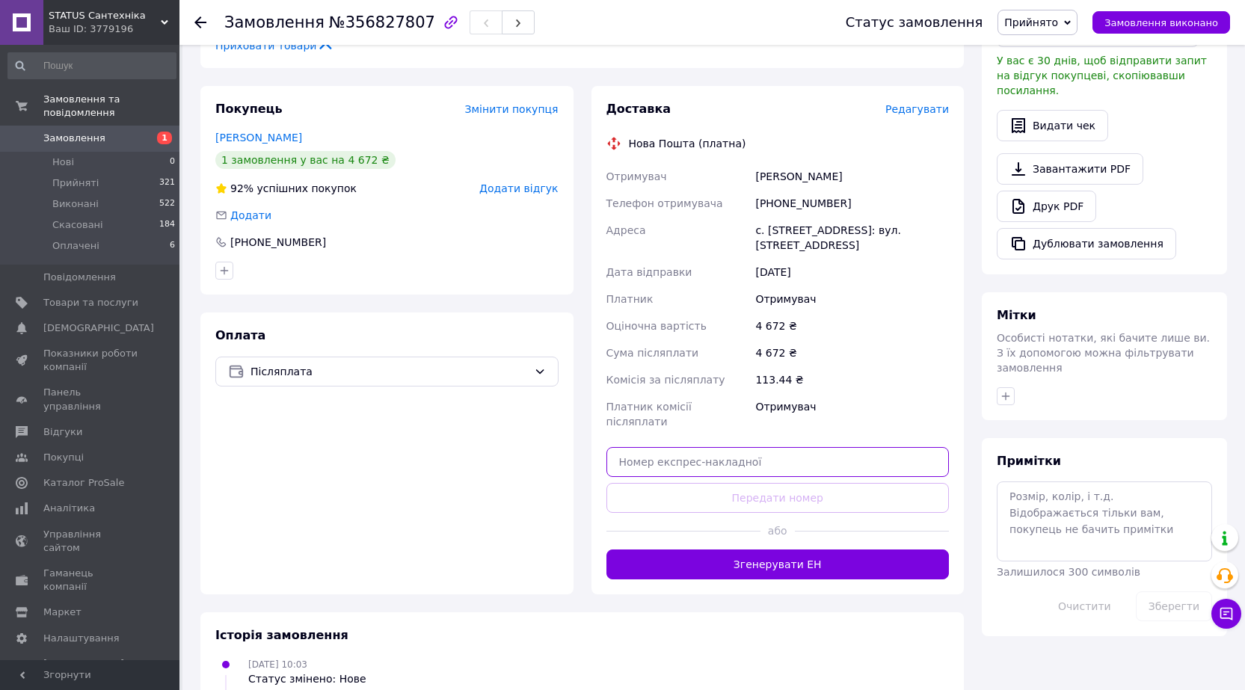
click at [759, 447] on input "text" at bounding box center [778, 462] width 343 height 30
paste input "20451220450469"
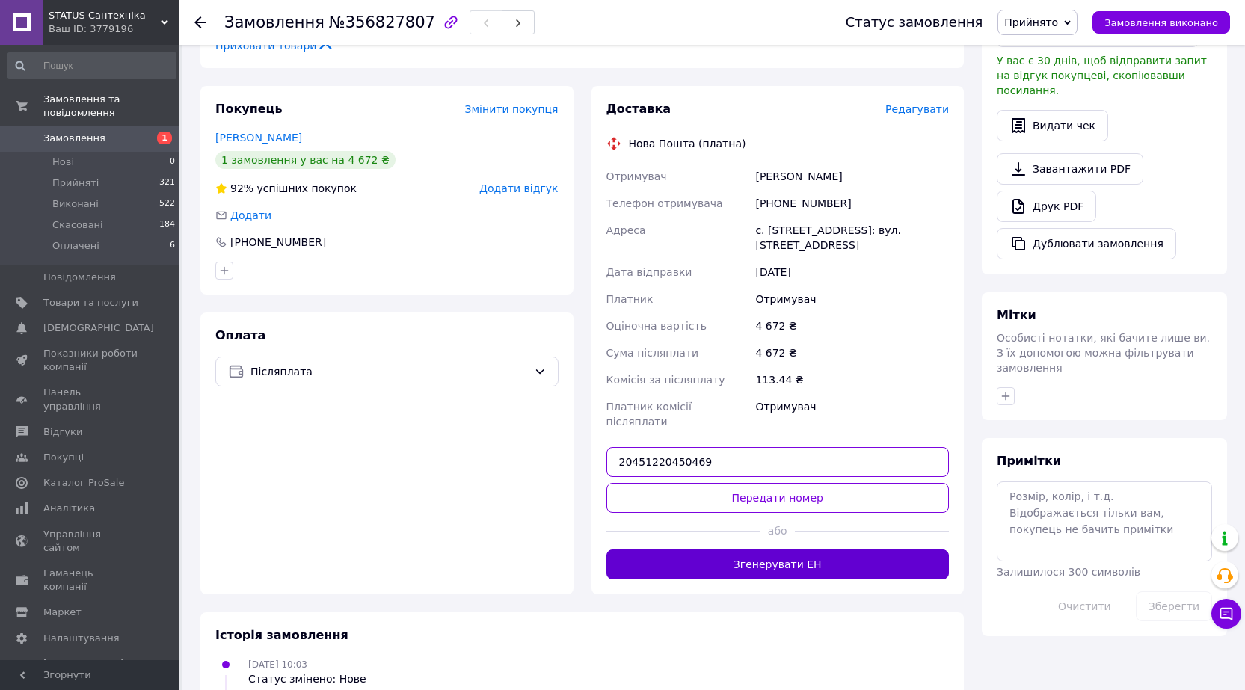
type input "20451220450469"
click at [782, 550] on button "Згенерувати ЕН" at bounding box center [778, 565] width 343 height 30
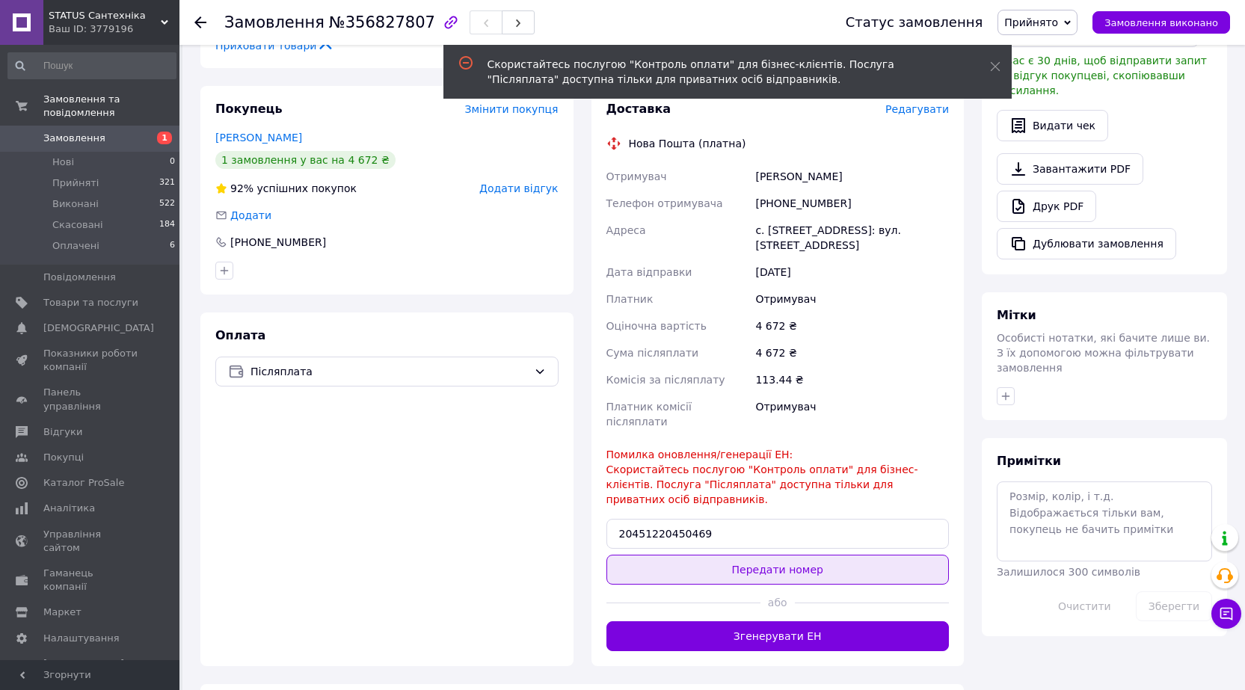
click at [767, 555] on button "Передати номер" at bounding box center [778, 570] width 343 height 30
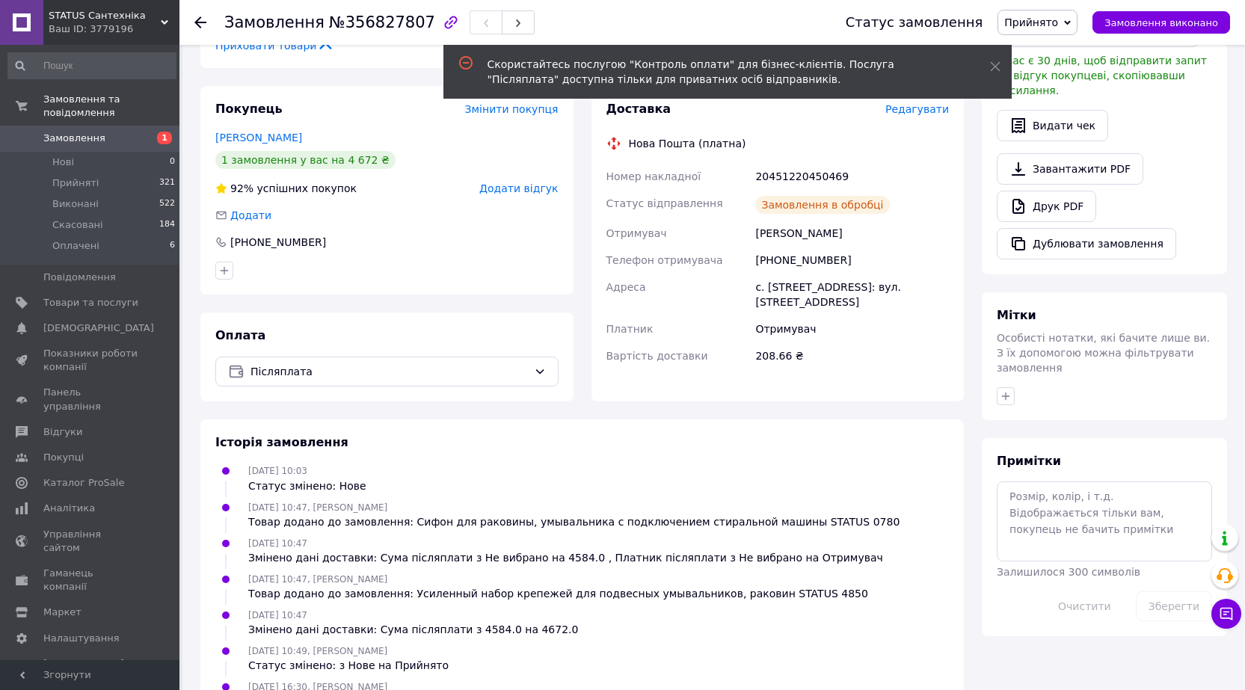
click at [200, 19] on icon at bounding box center [200, 22] width 12 height 12
